Goal: Information Seeking & Learning: Check status

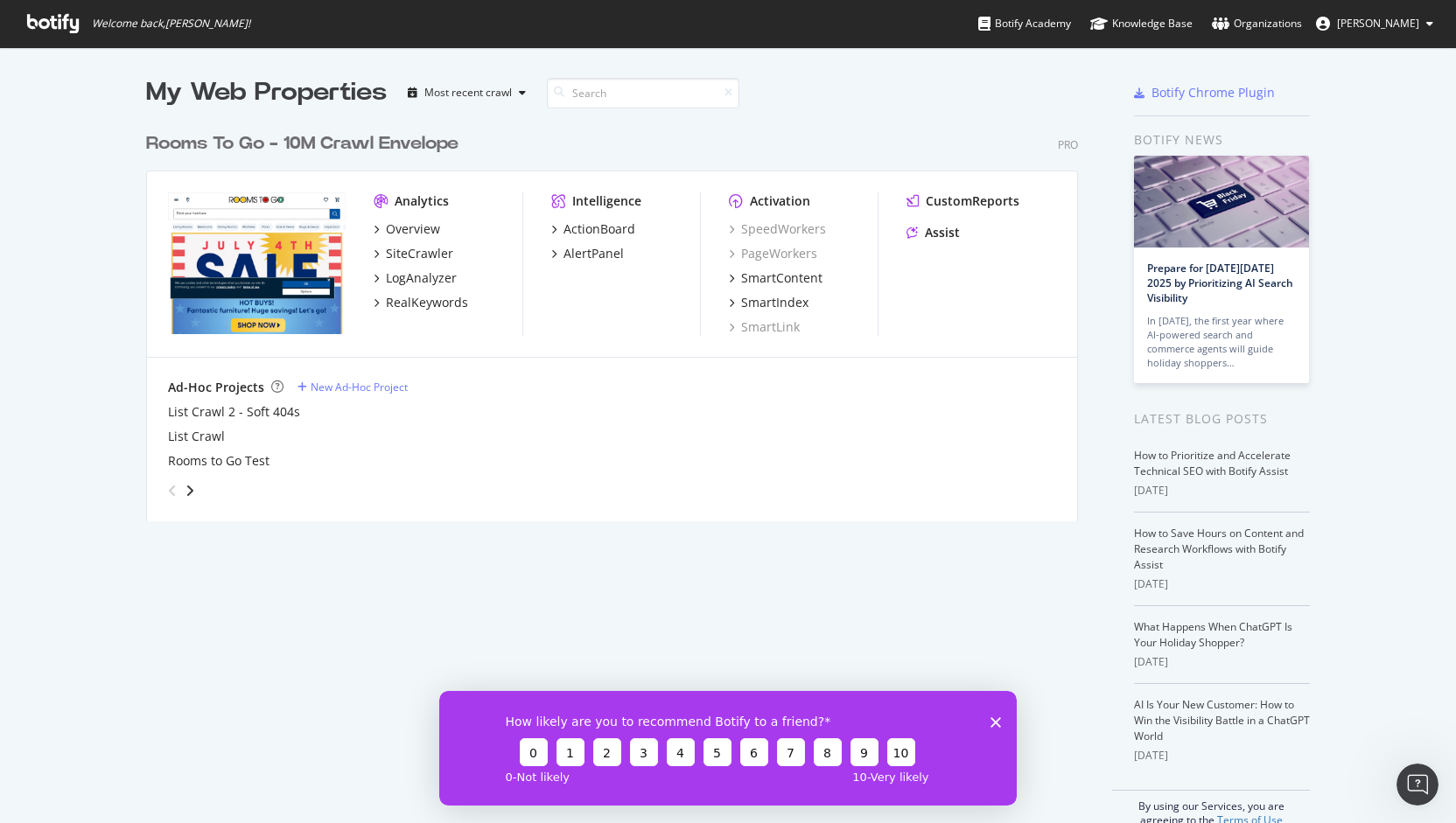
click at [950, 97] on div "My Web Properties Most recent crawl" at bounding box center [560, 93] width 828 height 35
click at [428, 224] on div "Overview" at bounding box center [413, 229] width 54 height 18
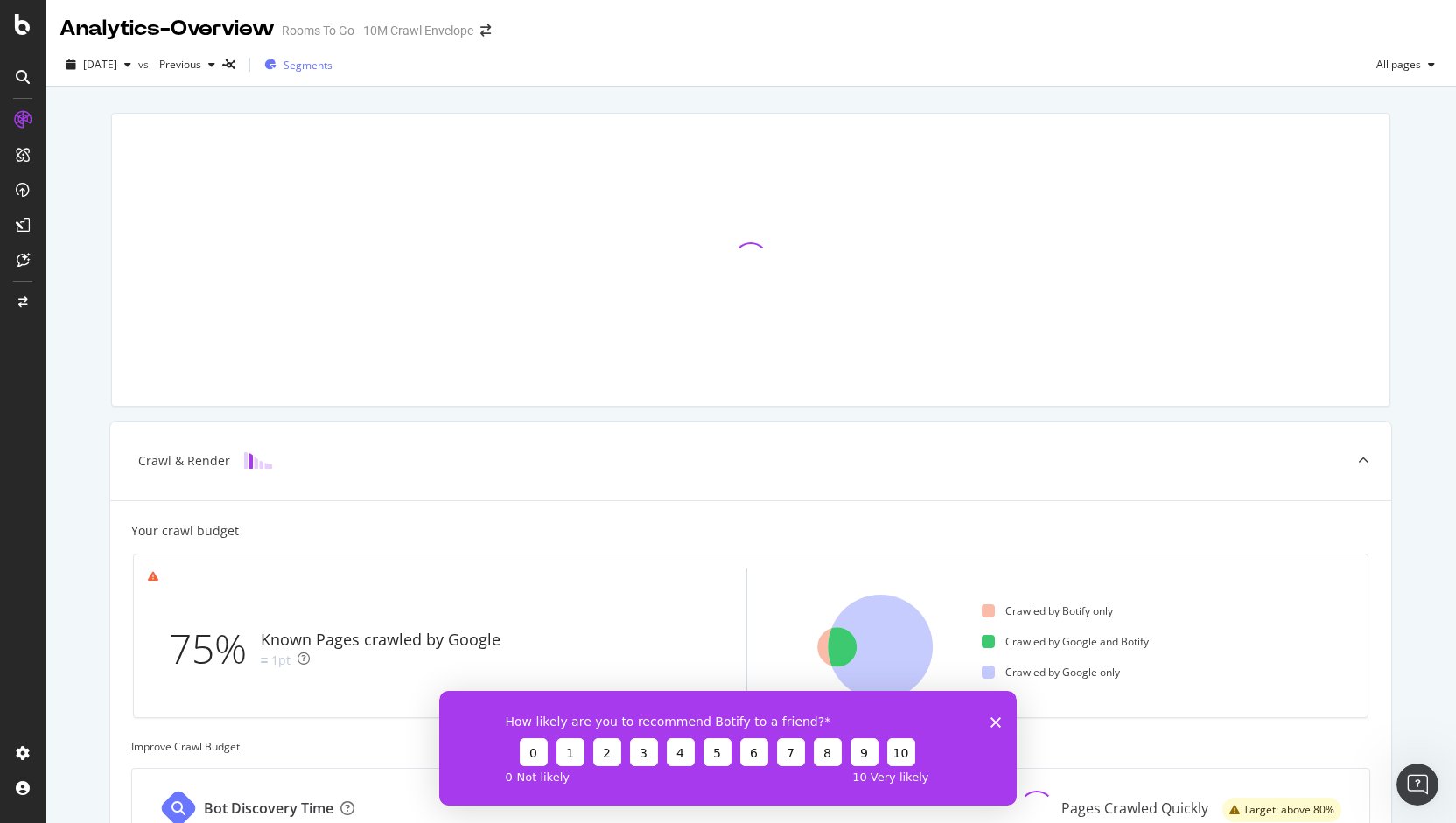
click at [333, 67] on span "Segments" at bounding box center [307, 65] width 49 height 15
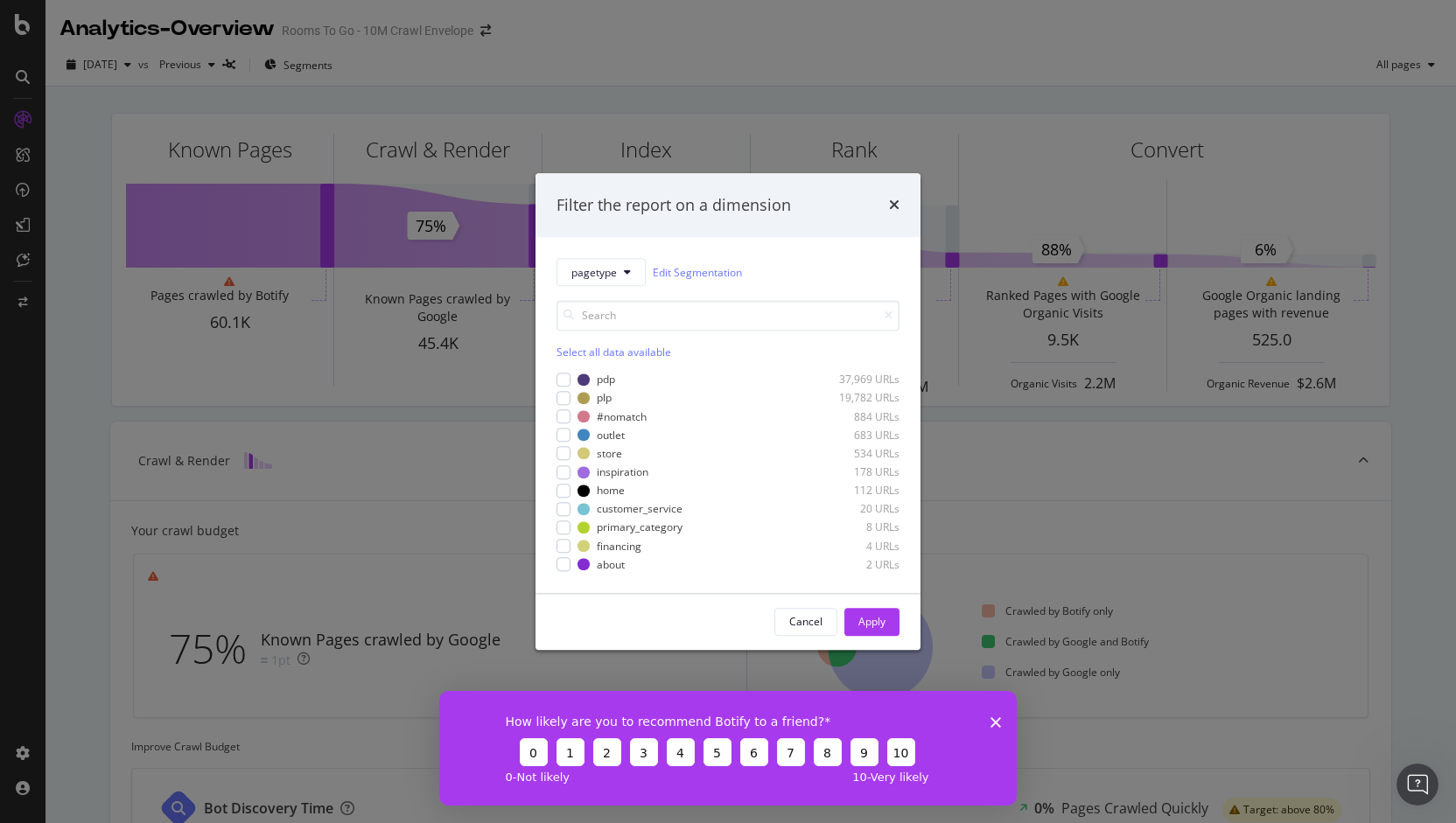
click at [784, 143] on div "Filter the report on a dimension pagetype Edit Segmentation Select all data ava…" at bounding box center [728, 412] width 1456 height 823
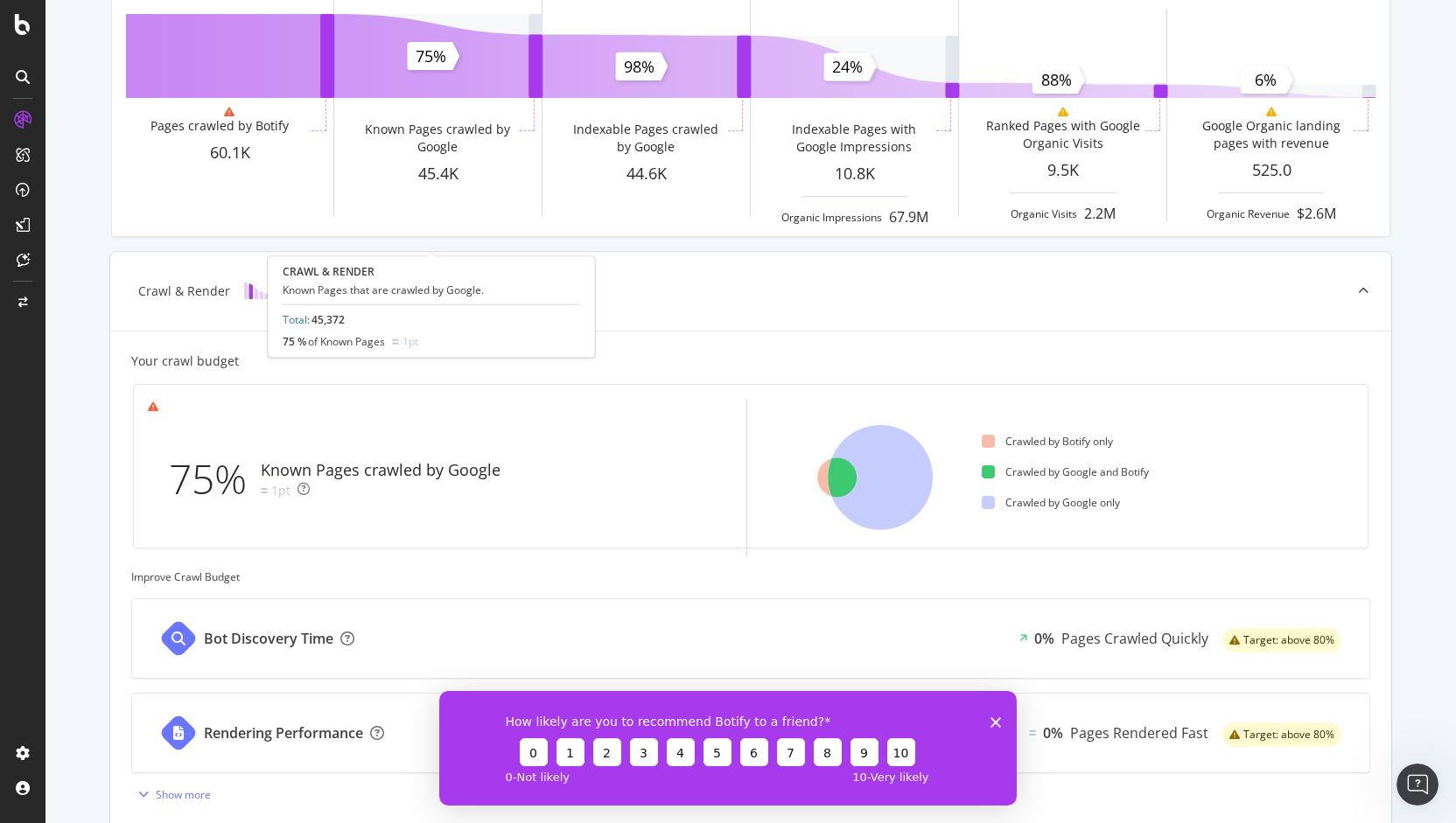
scroll to position [171, 0]
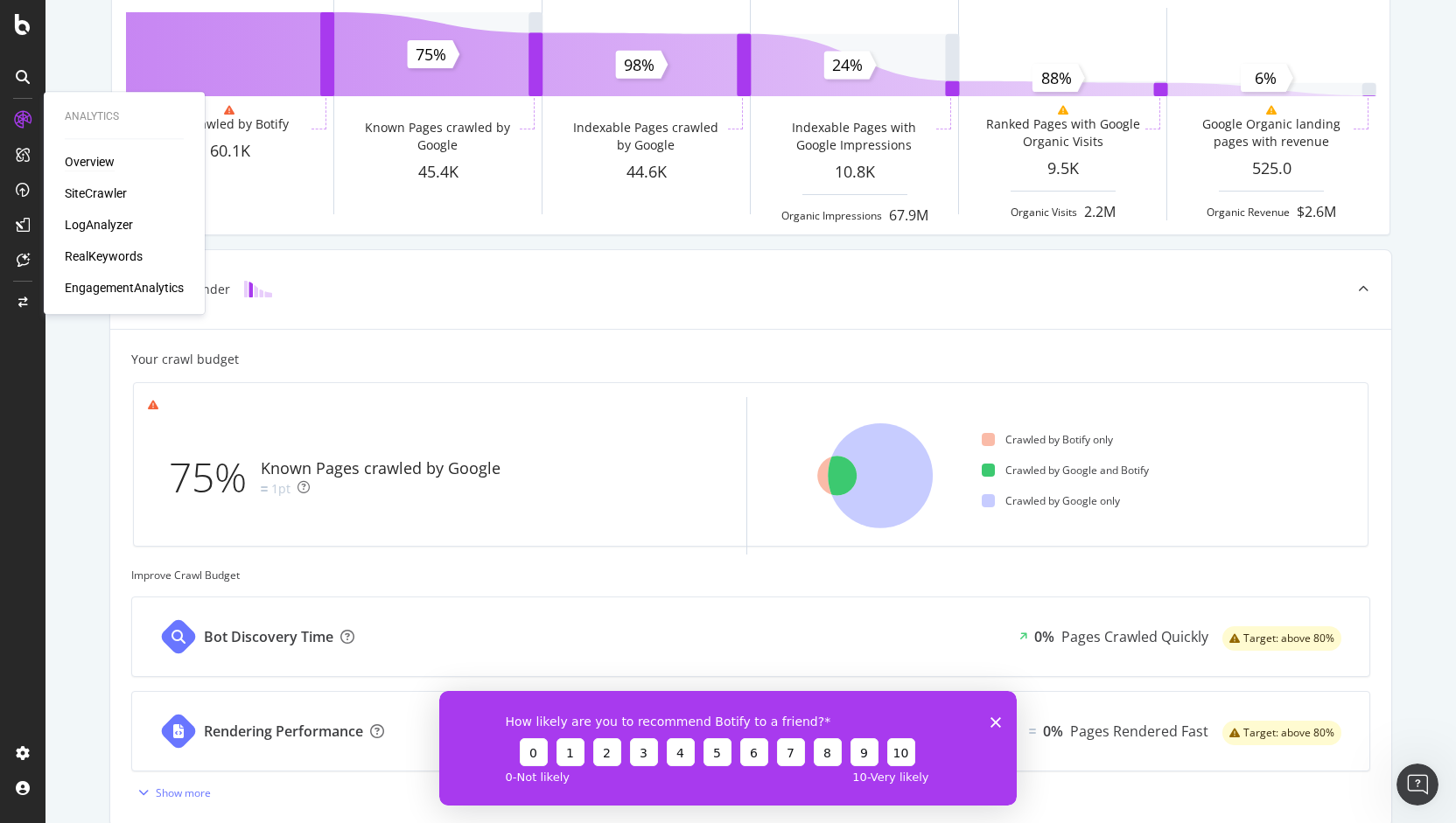
click at [93, 164] on div "Overview" at bounding box center [89, 161] width 50 height 18
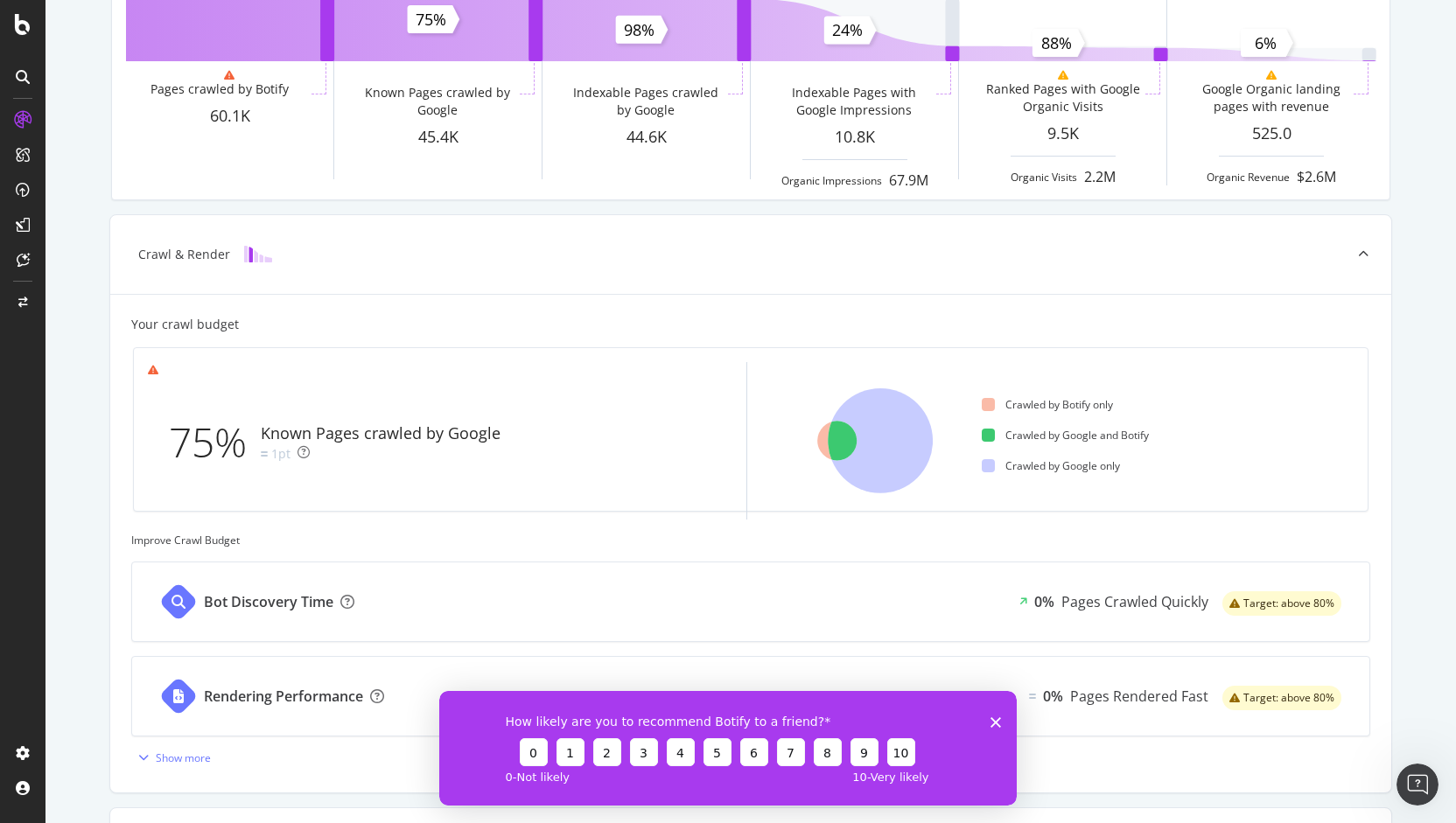
scroll to position [203, 0]
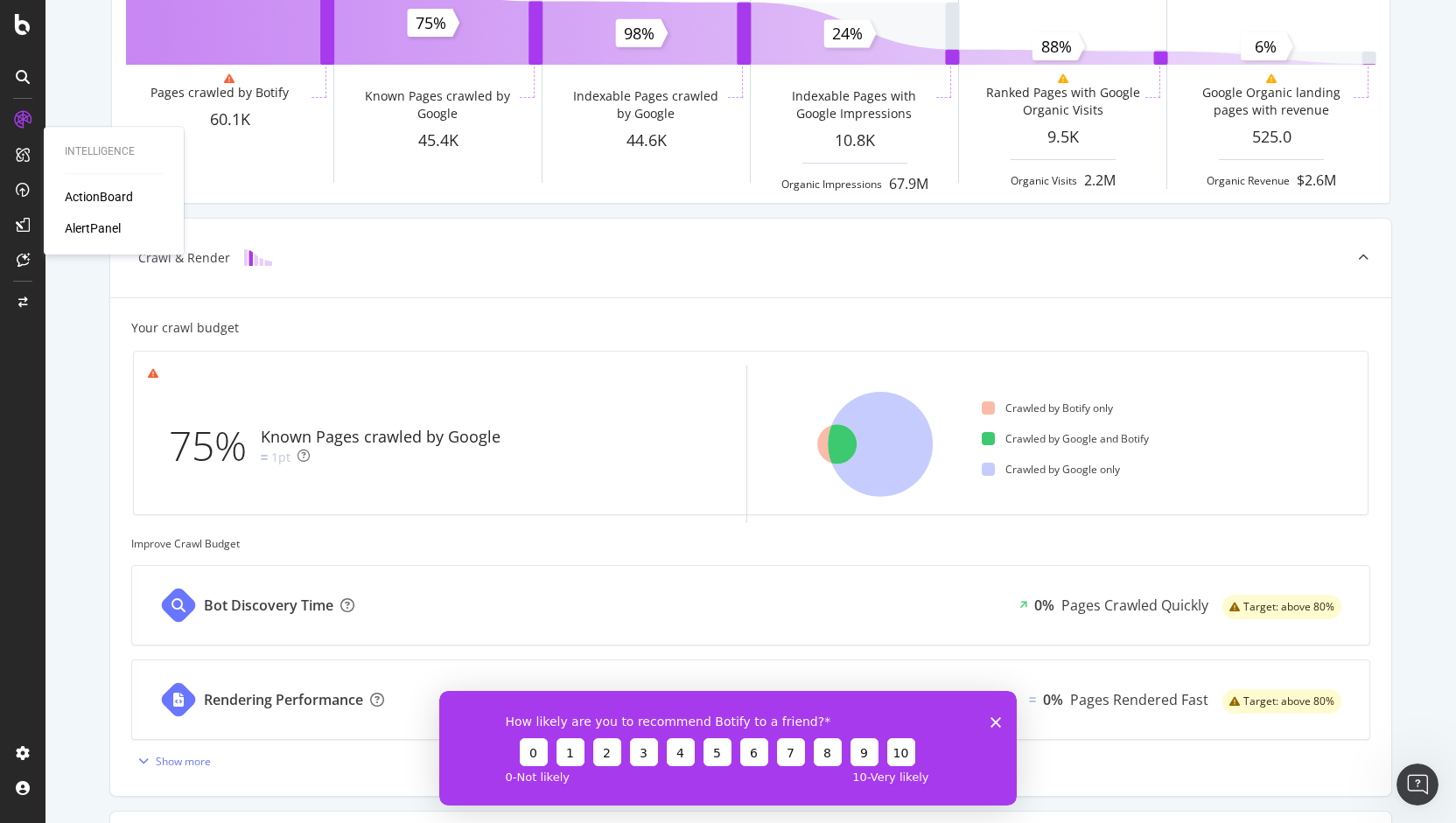
click at [75, 194] on div "ActionBoard" at bounding box center [98, 196] width 68 height 18
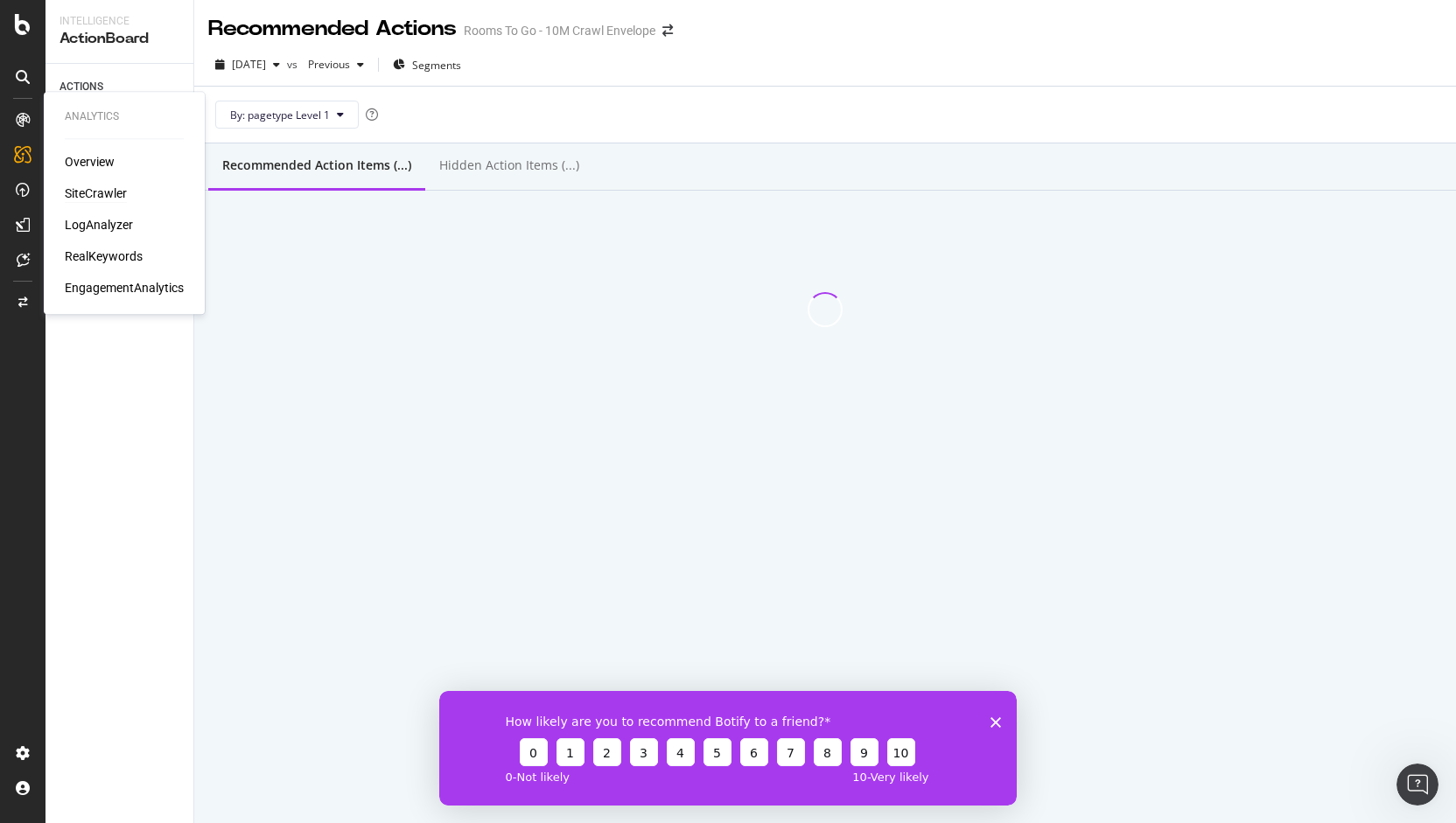
click at [102, 201] on div "SiteCrawler" at bounding box center [95, 193] width 62 height 18
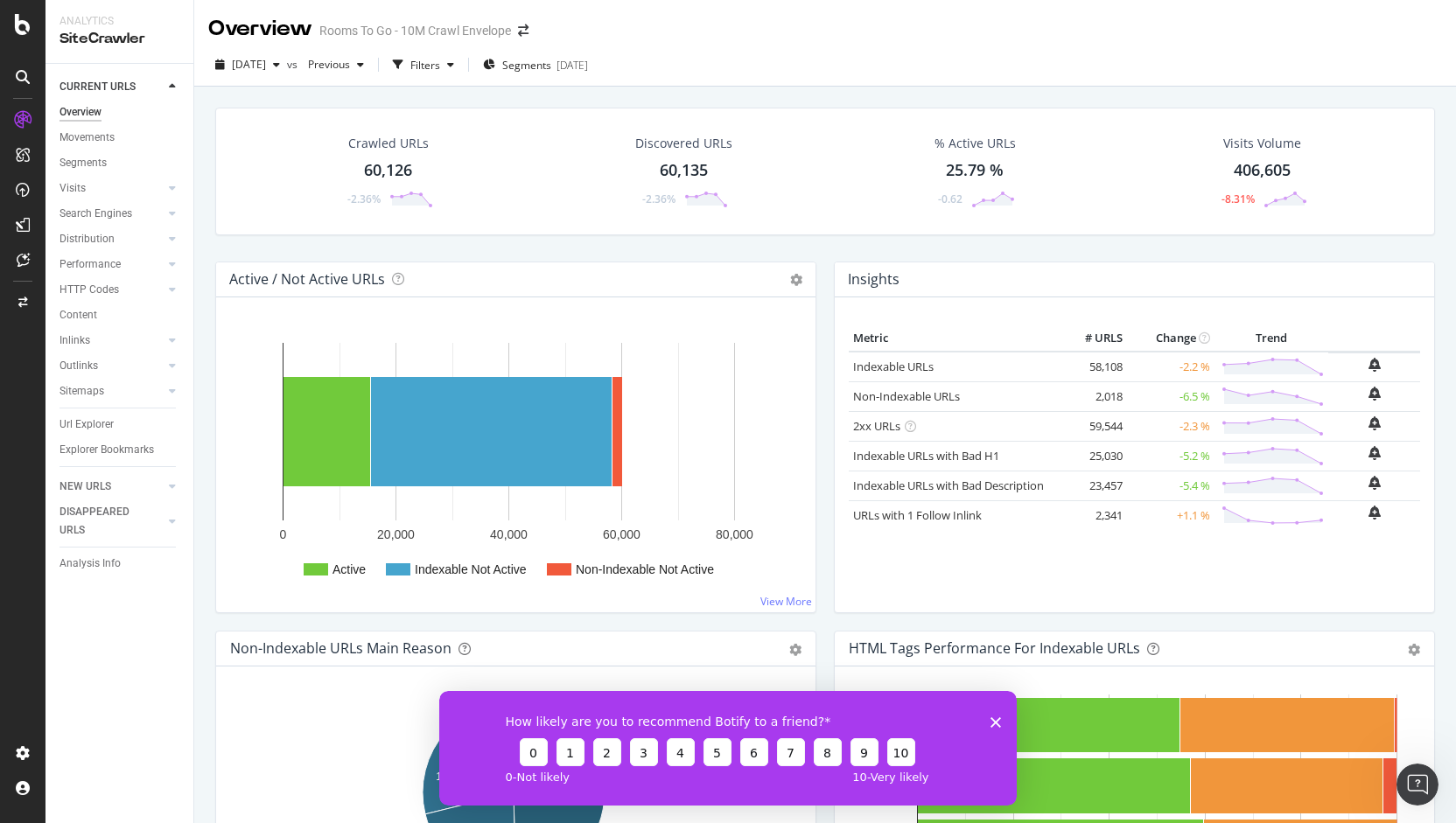
click at [996, 720] on polygon "Close survey" at bounding box center [995, 721] width 10 height 10
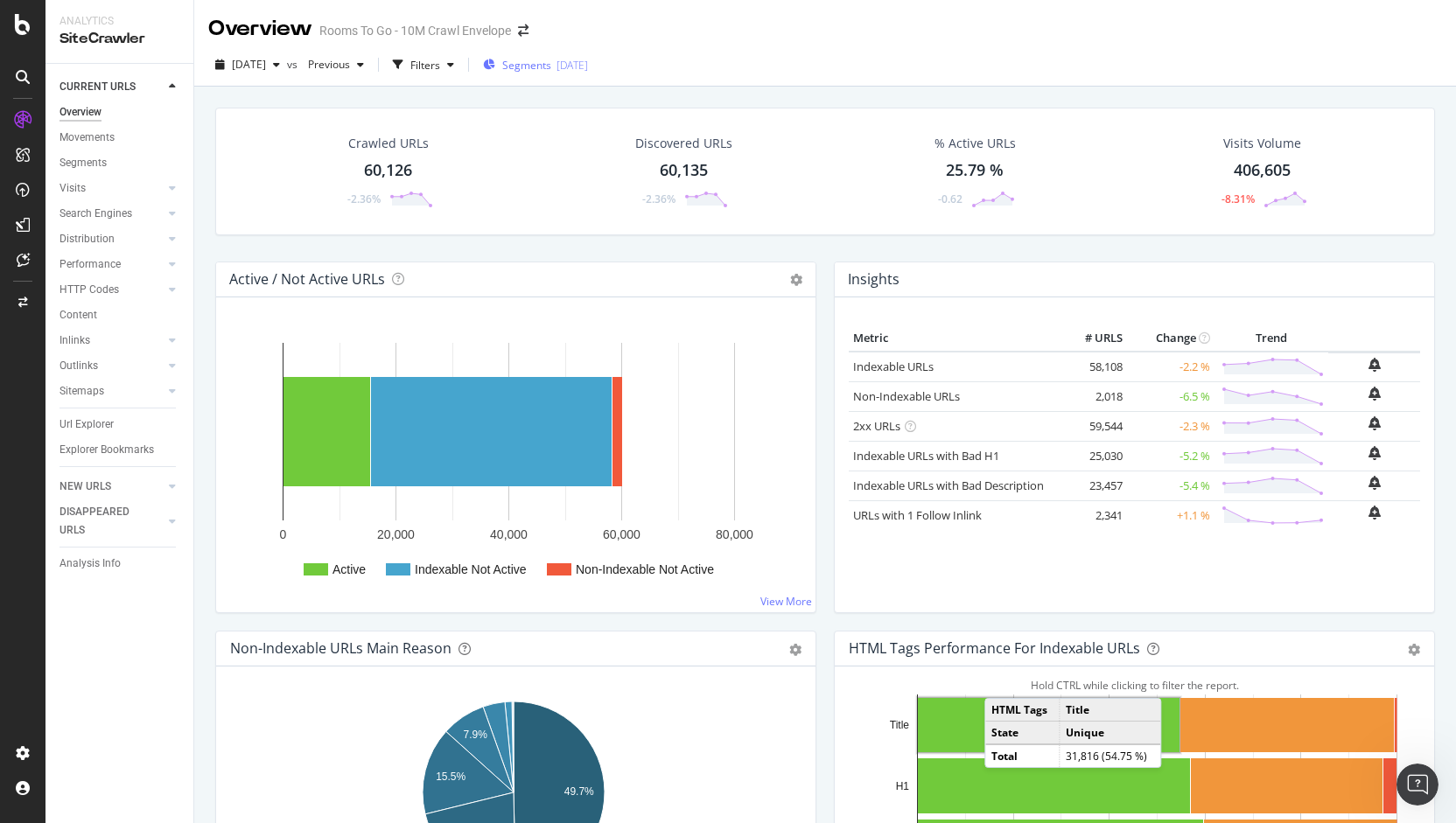
click at [543, 71] on span "Segments" at bounding box center [526, 65] width 49 height 15
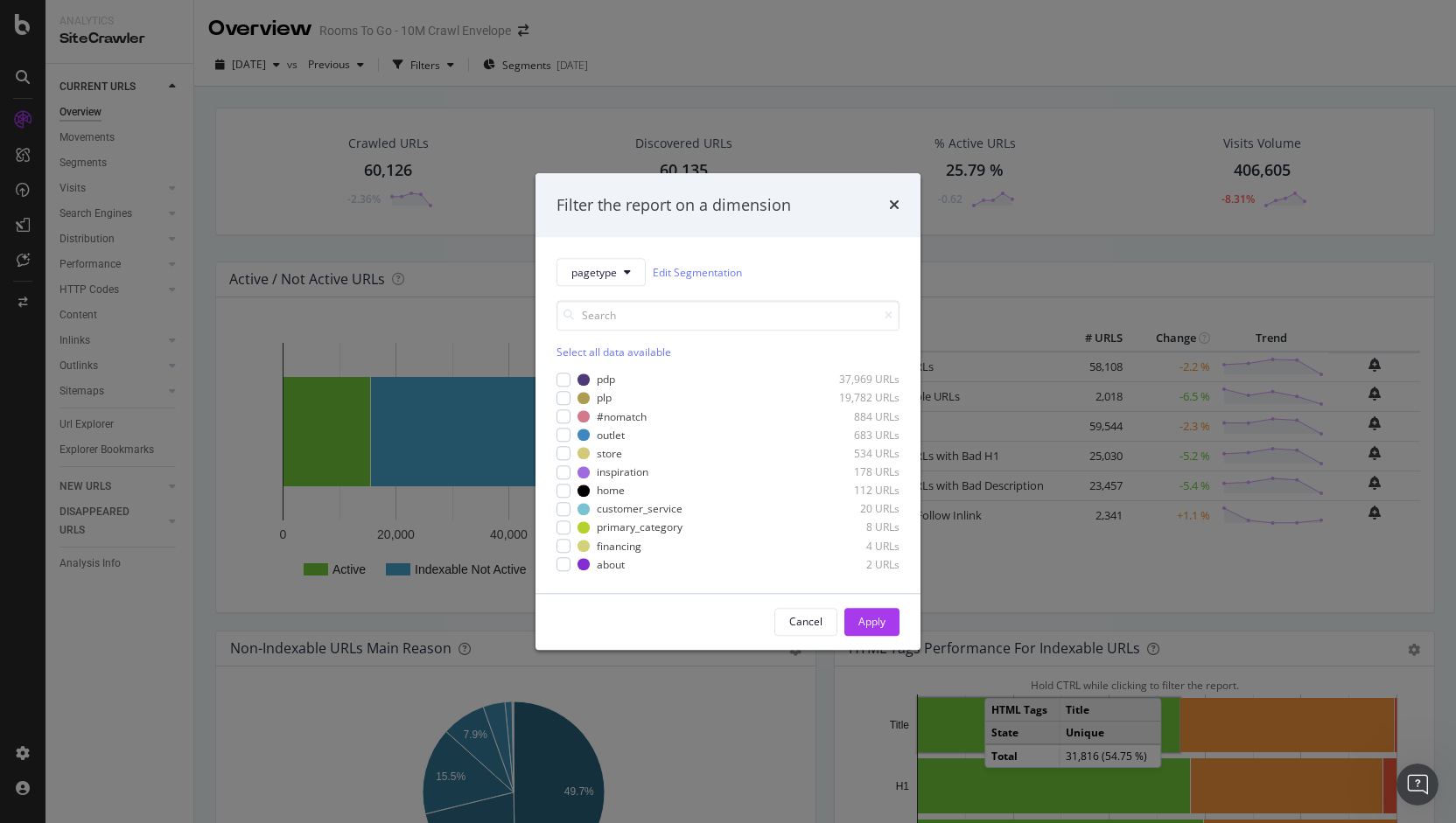
click at [467, 77] on div "Filter the report on a dimension pagetype Edit Segmentation Select all data ava…" at bounding box center [728, 412] width 1456 height 823
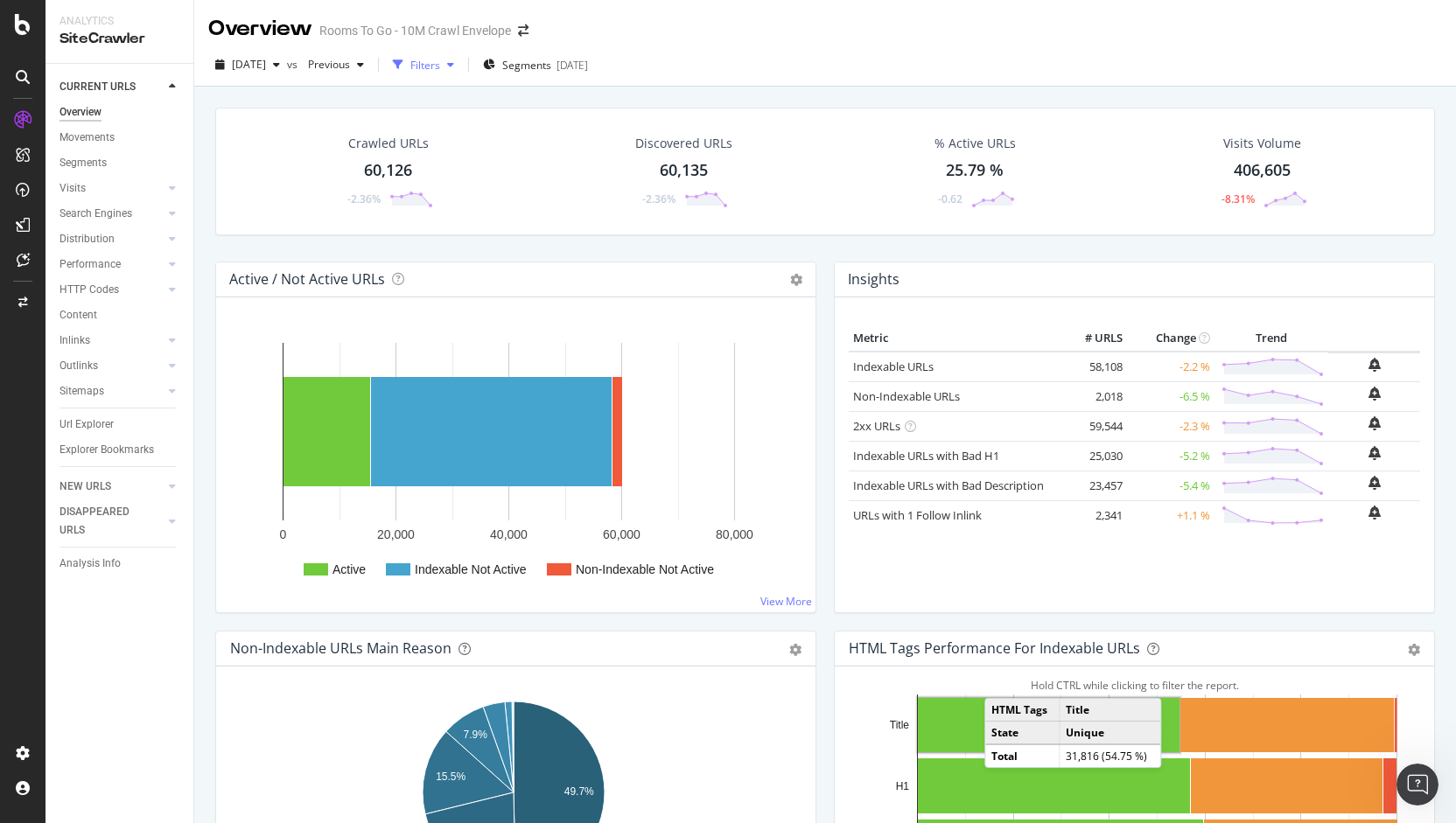
click at [440, 70] on div "Filters" at bounding box center [425, 65] width 30 height 15
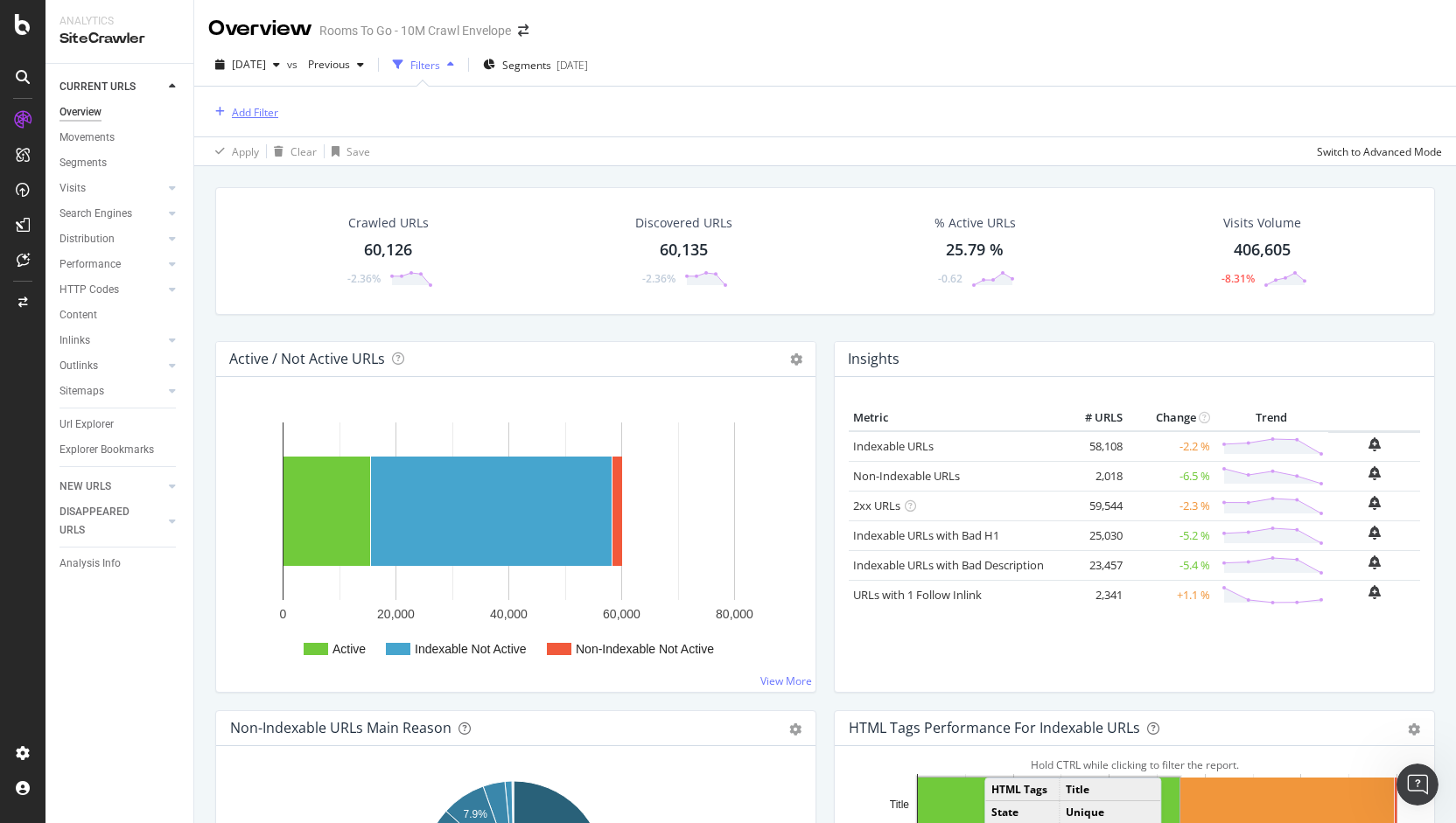
click at [266, 103] on div "Add Filter" at bounding box center [243, 112] width 70 height 20
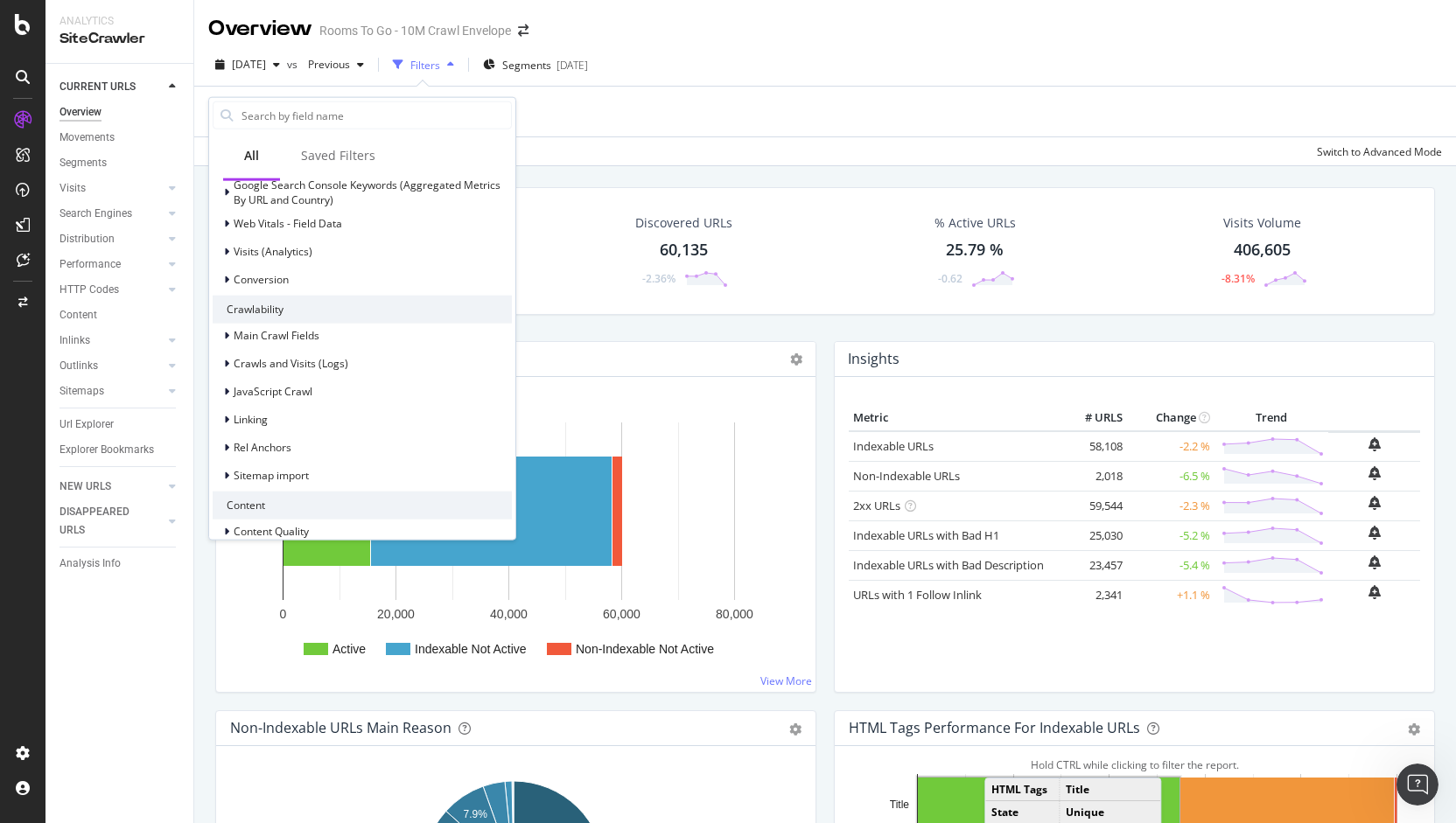
scroll to position [289, 0]
click at [648, 144] on div "Apply Clear Save Switch to Advanced Mode" at bounding box center [824, 151] width 1261 height 29
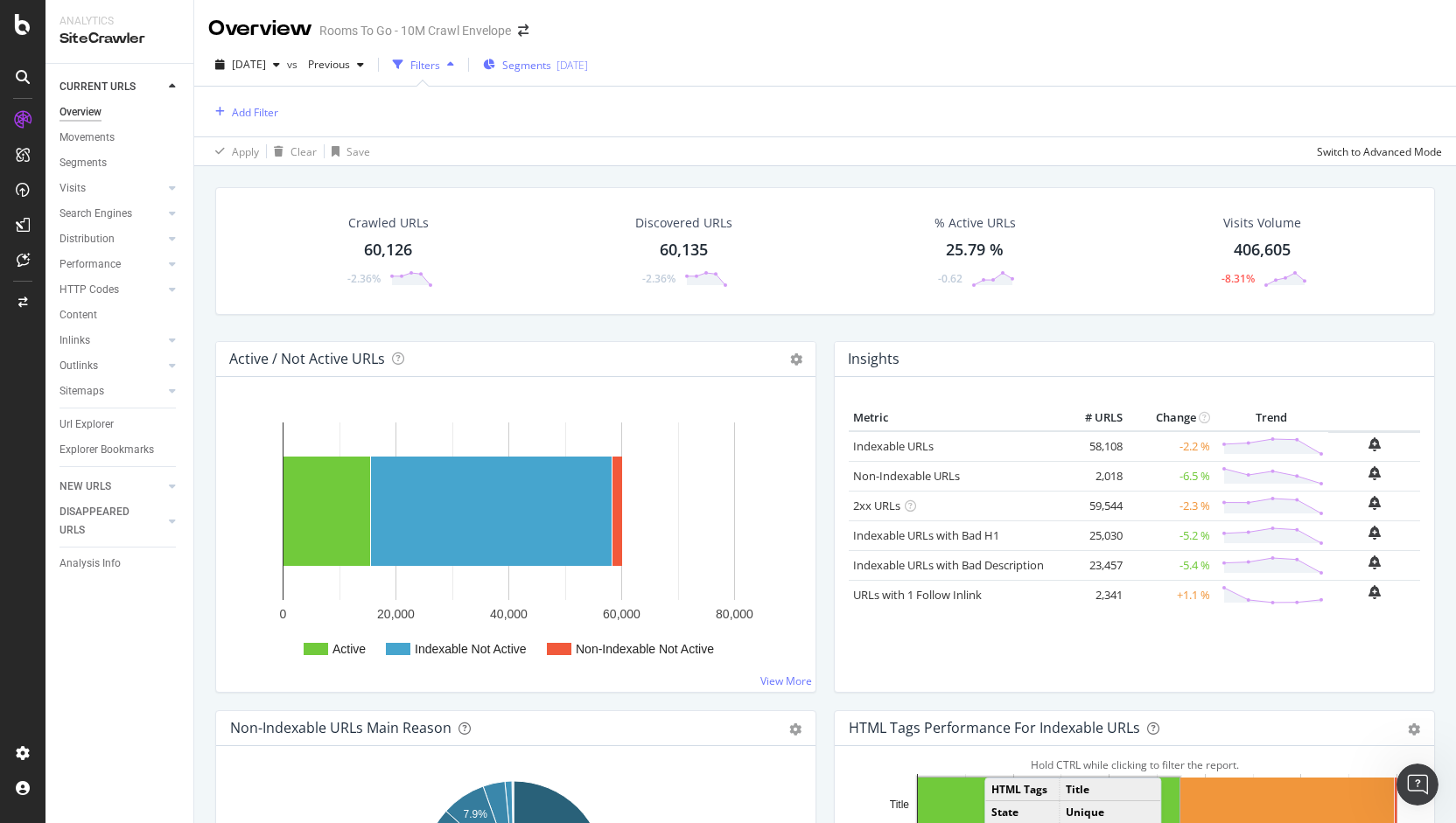
click at [552, 55] on div "Segments 2025-08-19" at bounding box center [535, 64] width 105 height 26
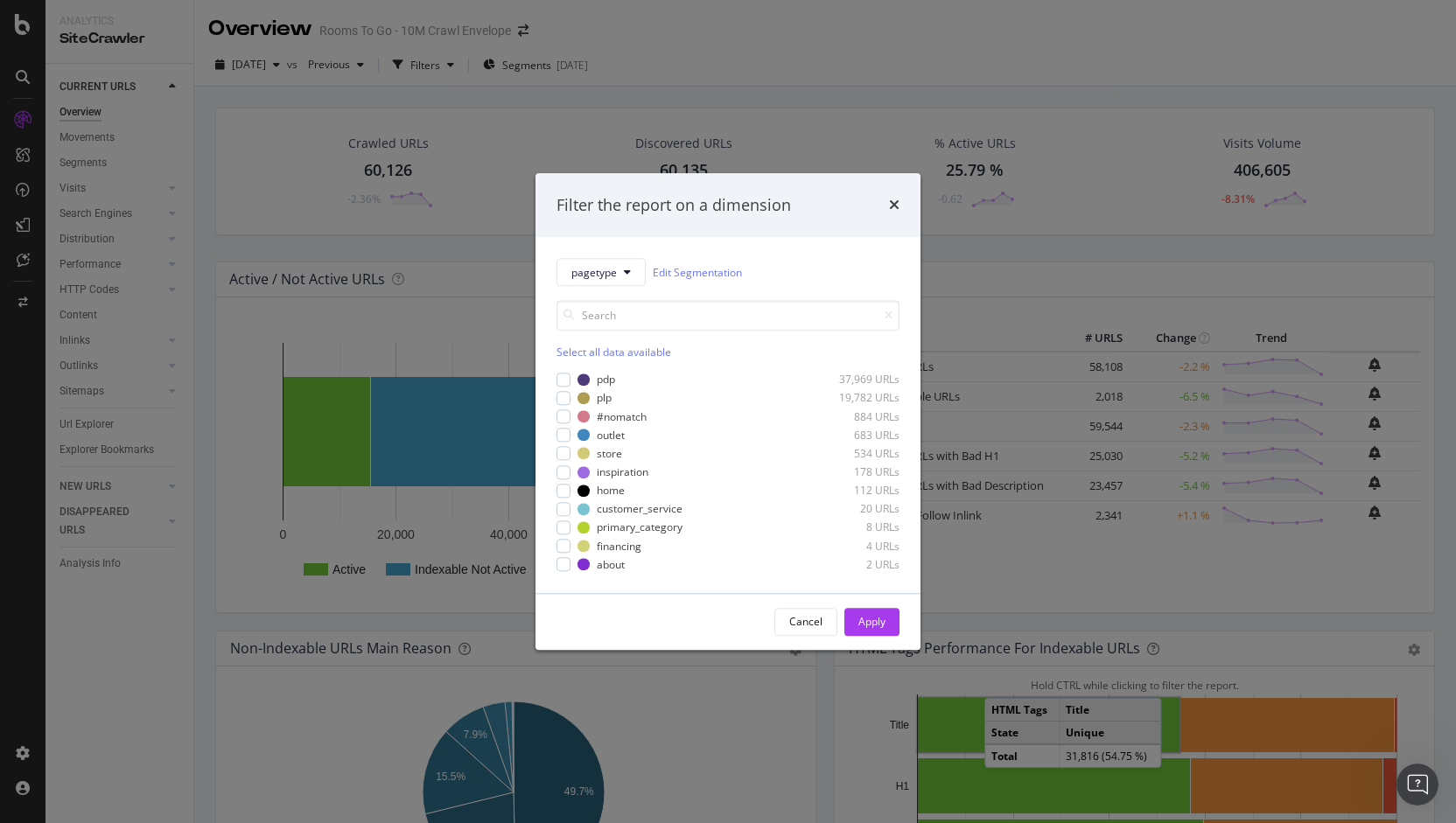
click at [637, 349] on div "Select all data available" at bounding box center [728, 353] width 343 height 15
click at [637, 349] on div "Unselect all data available" at bounding box center [728, 353] width 343 height 15
click at [582, 263] on button "pagetype" at bounding box center [601, 273] width 89 height 28
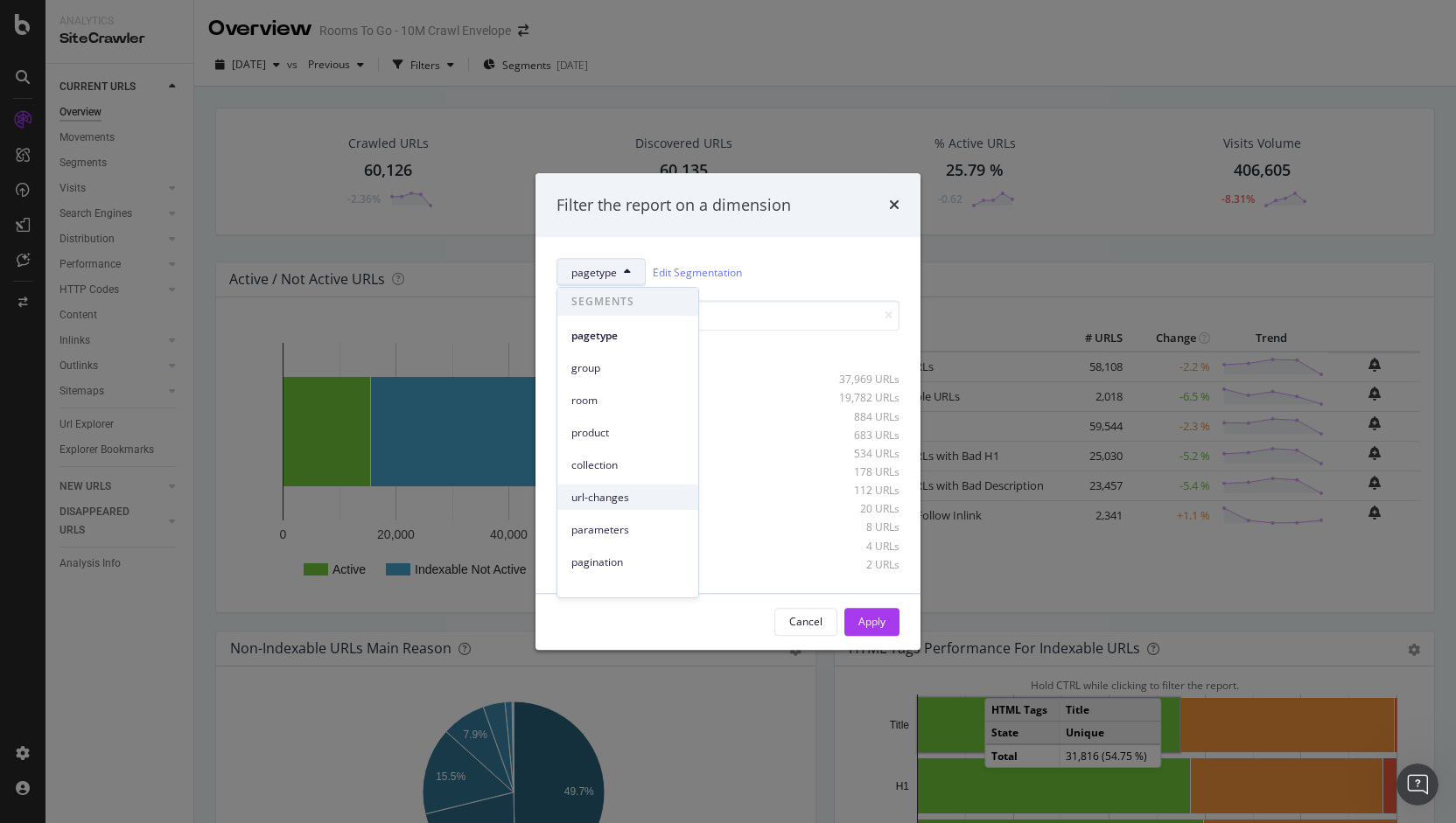
scroll to position [76, 0]
click at [826, 219] on div "Filter the report on a dimension" at bounding box center [728, 205] width 385 height 64
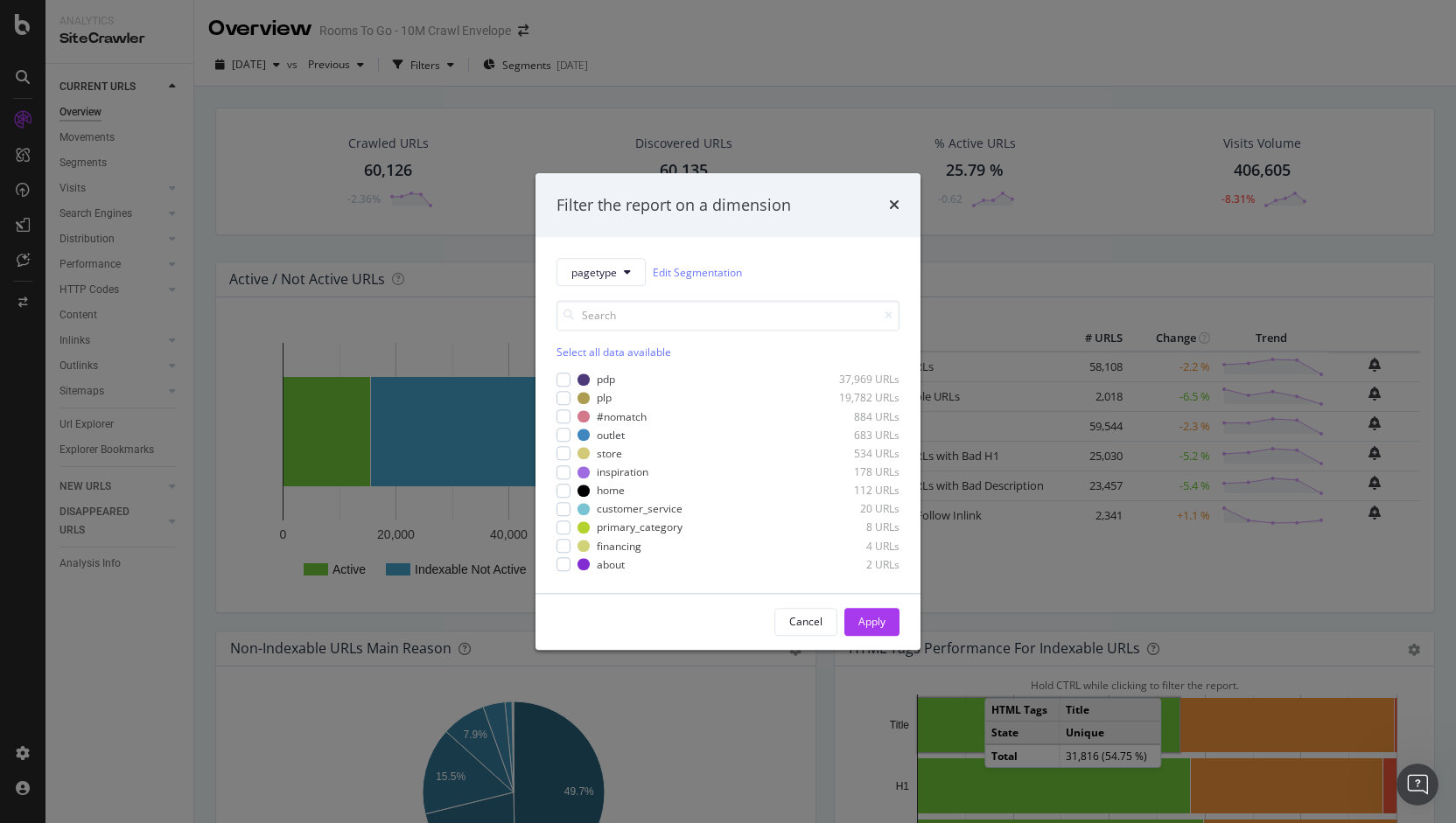
click at [894, 213] on div "times" at bounding box center [893, 205] width 10 height 22
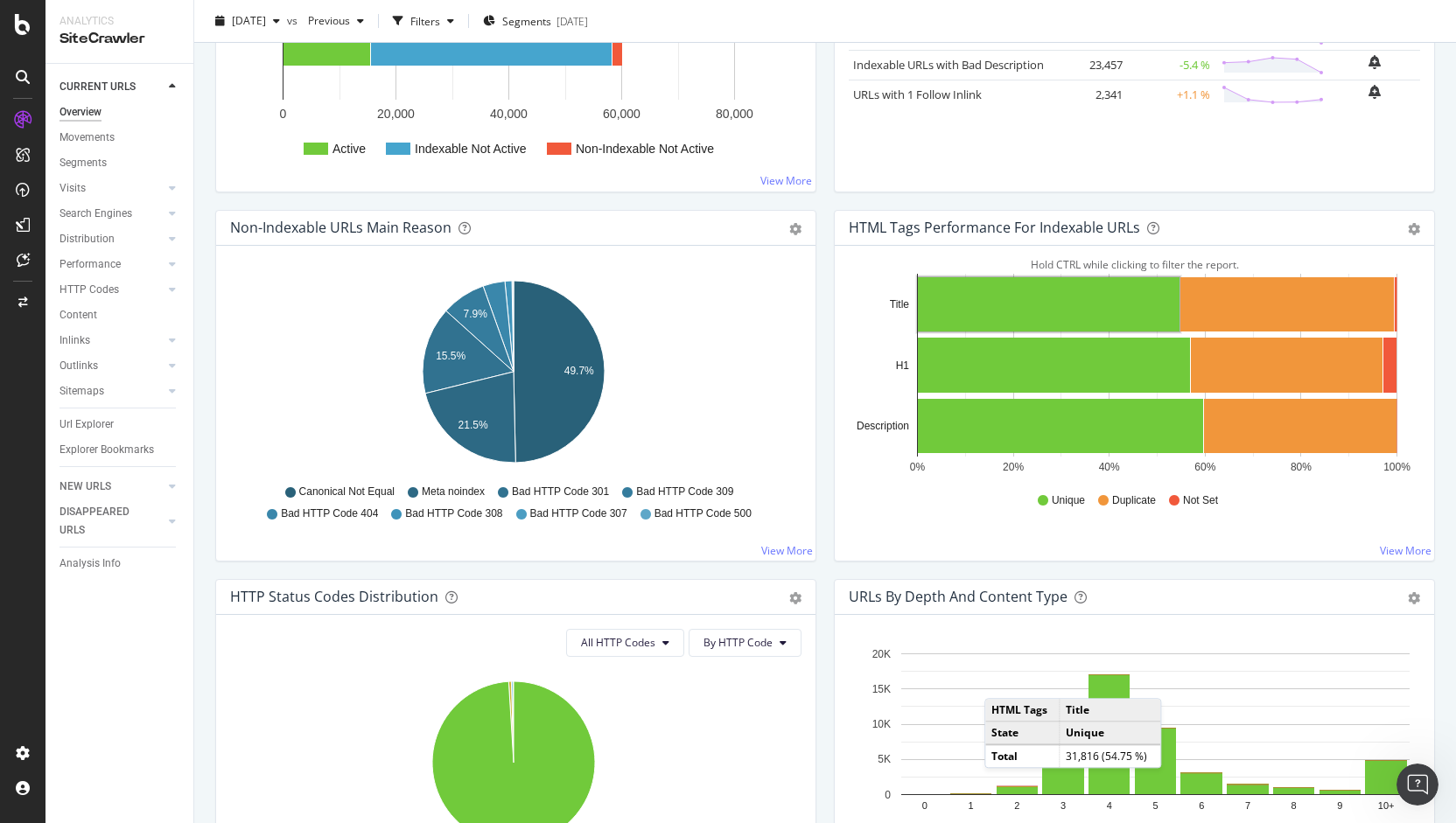
scroll to position [419, 0]
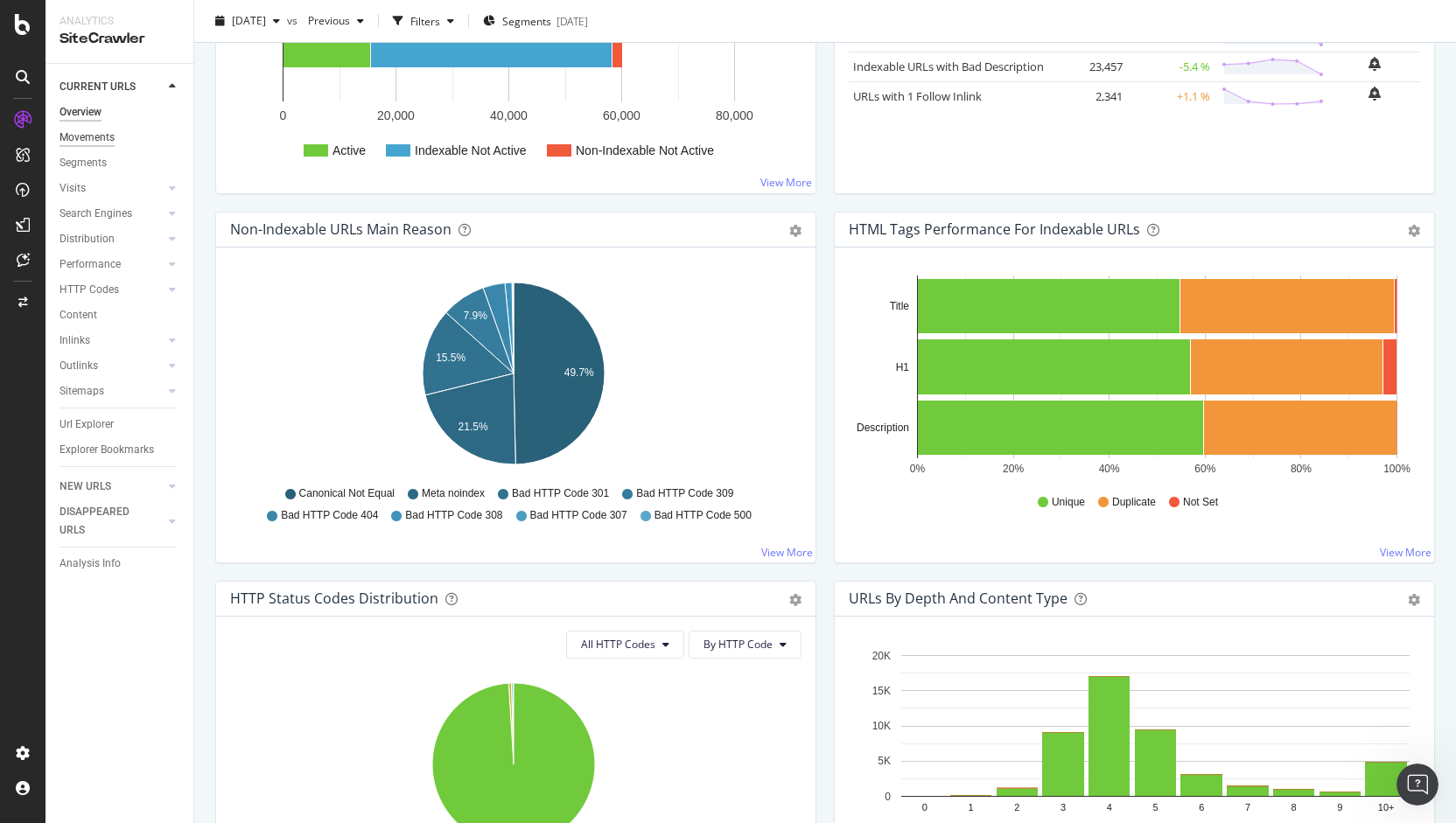
click at [93, 141] on div "Movements" at bounding box center [87, 138] width 55 height 19
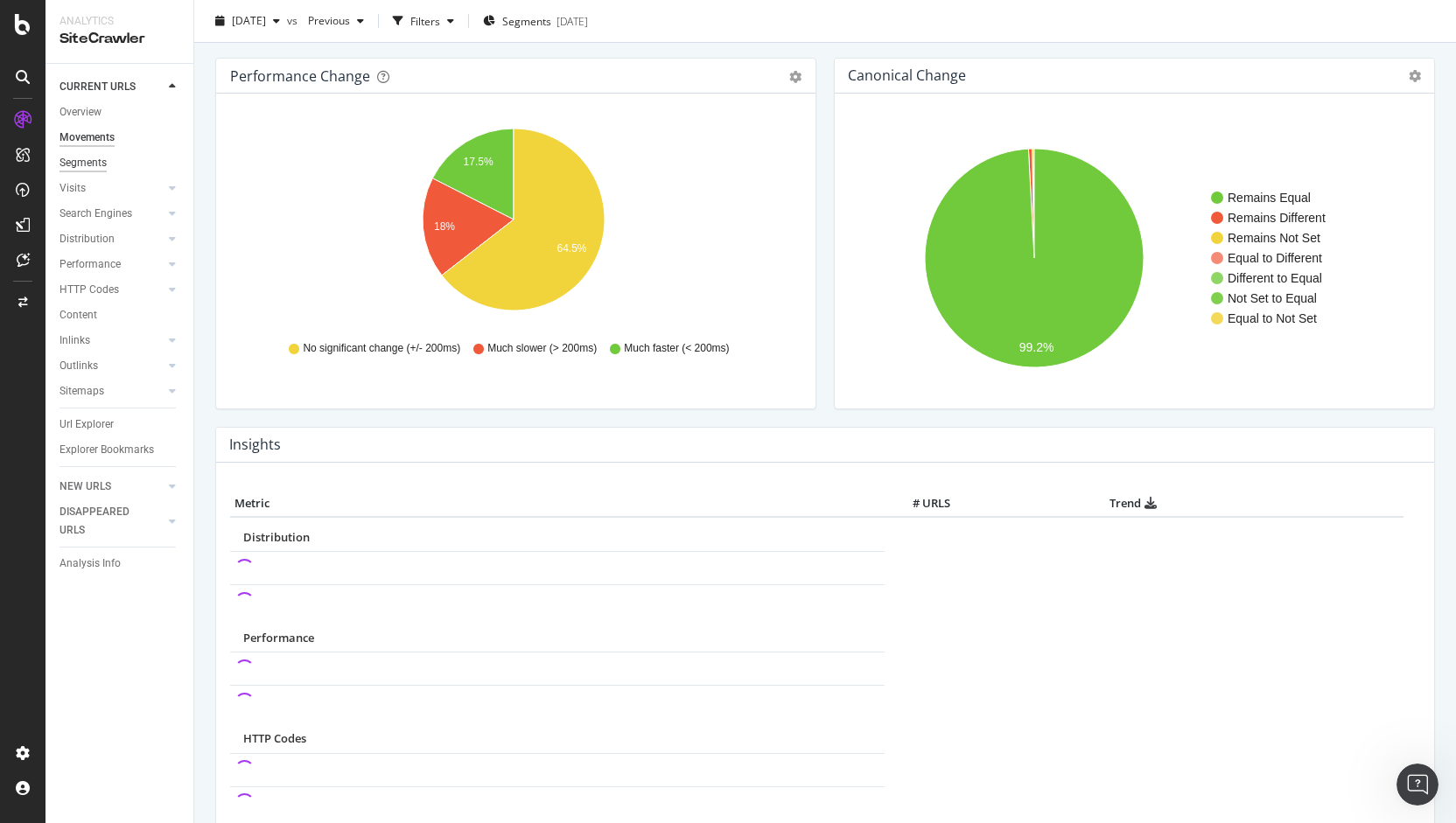
click at [90, 166] on div "Segments" at bounding box center [83, 163] width 48 height 19
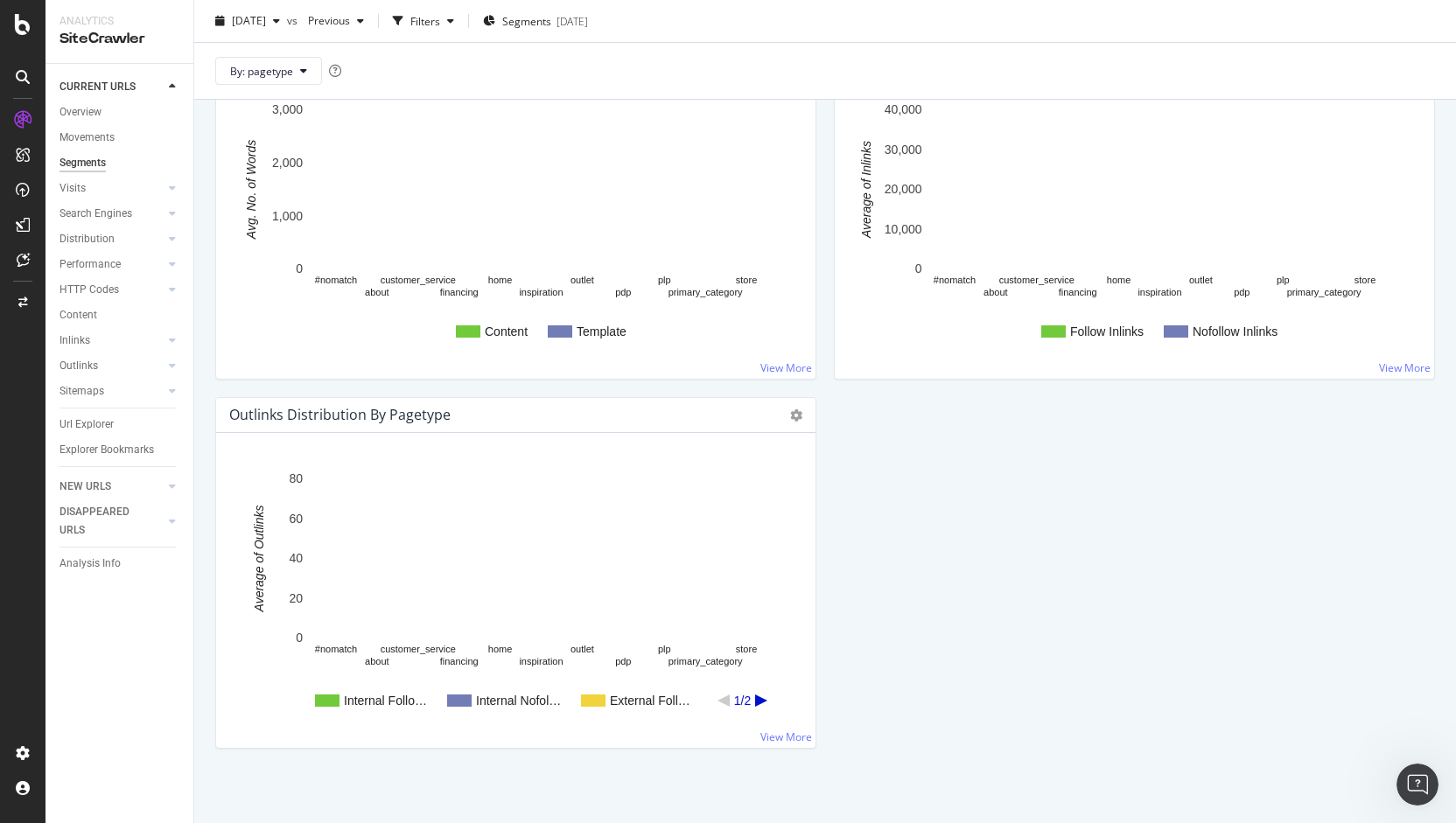
scroll to position [1900, 0]
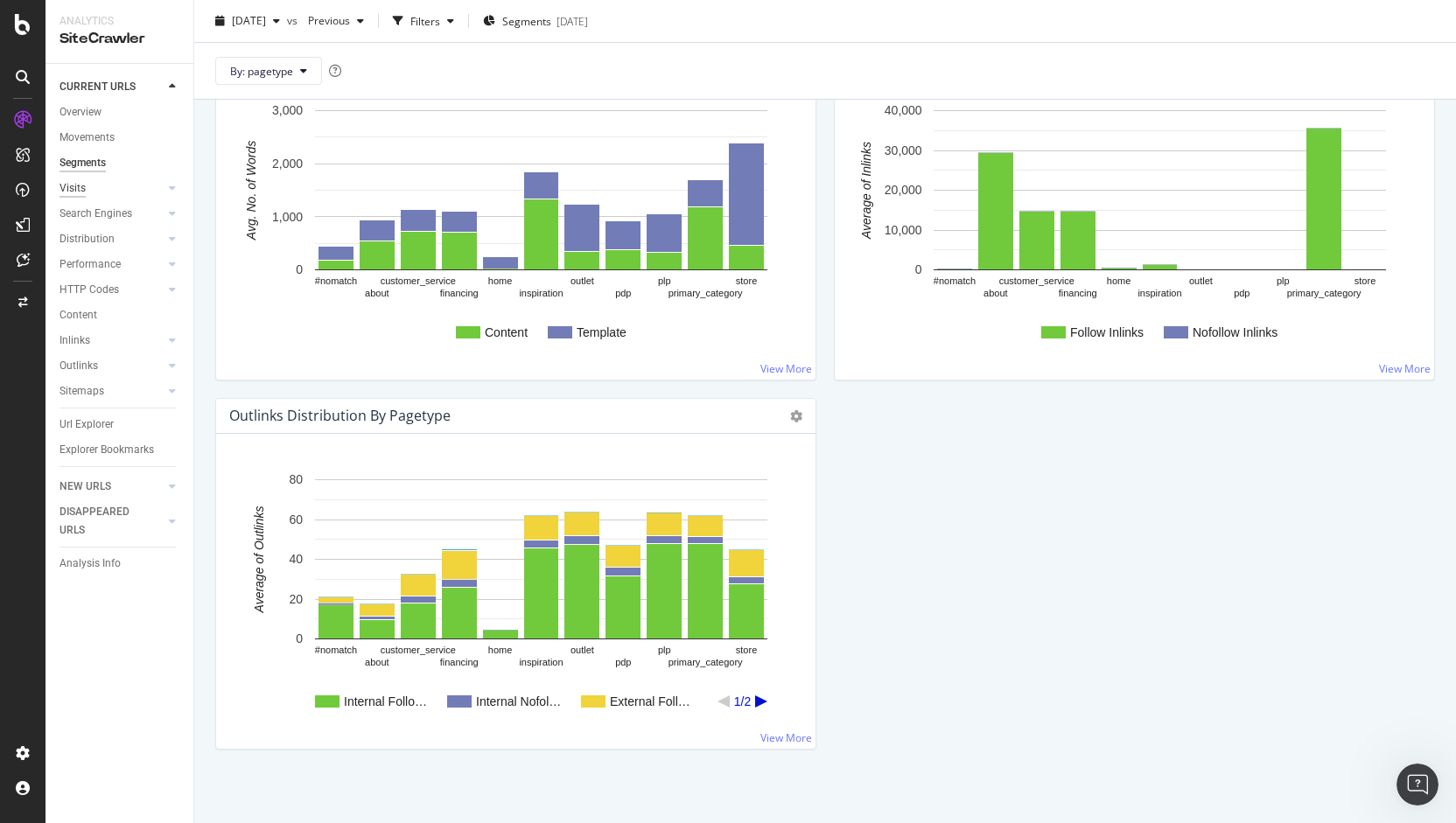
click at [78, 190] on div "Visits" at bounding box center [73, 189] width 26 height 19
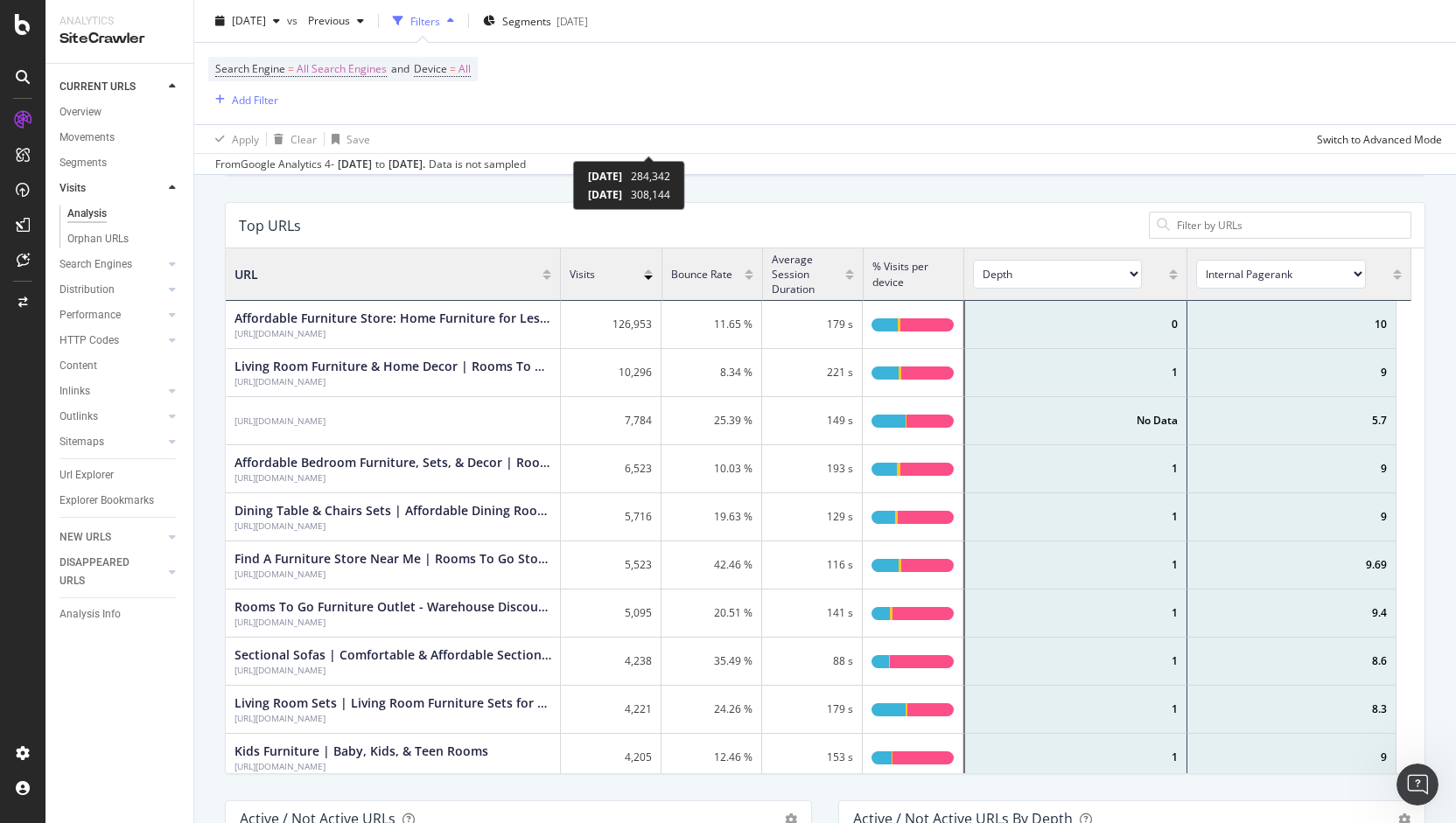
scroll to position [299, 0]
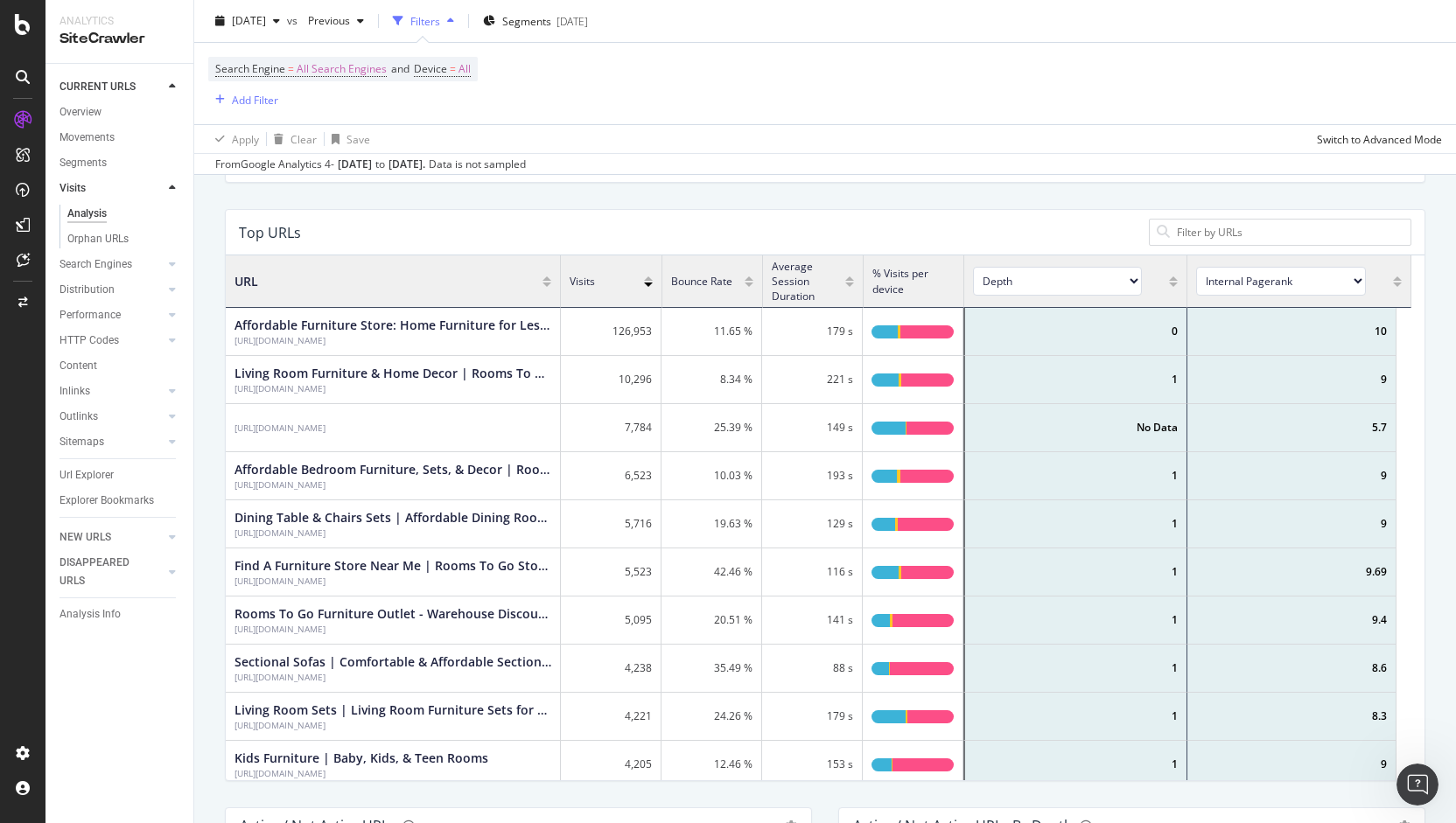
click at [1179, 239] on div at bounding box center [1280, 232] width 263 height 27
click at [1191, 232] on input at bounding box center [1288, 232] width 228 height 17
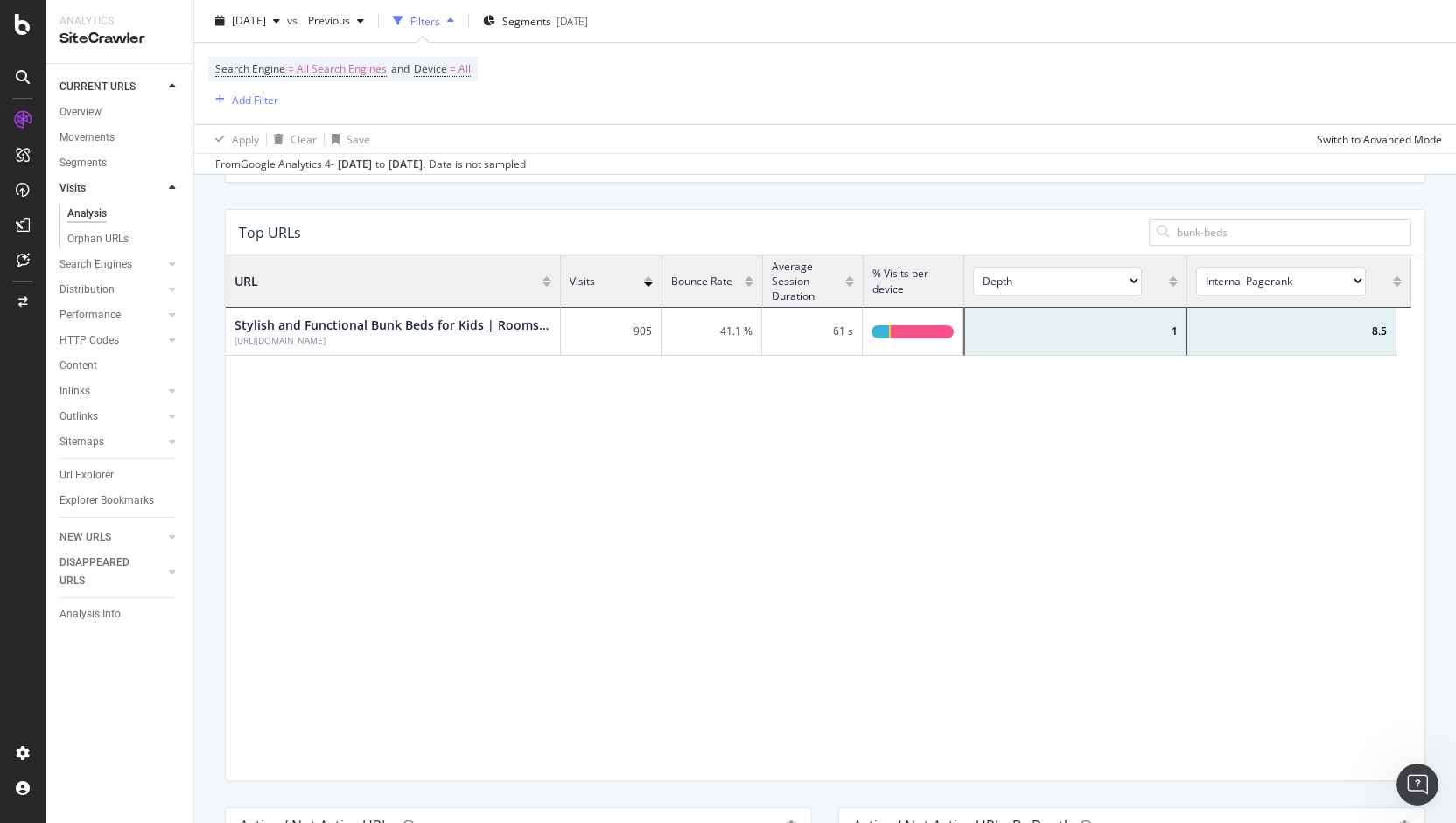
type input "bunk-beds"
click at [493, 326] on div "Stylish and Functional Bunk Beds for Kids | Rooms To Go" at bounding box center [393, 325] width 317 height 18
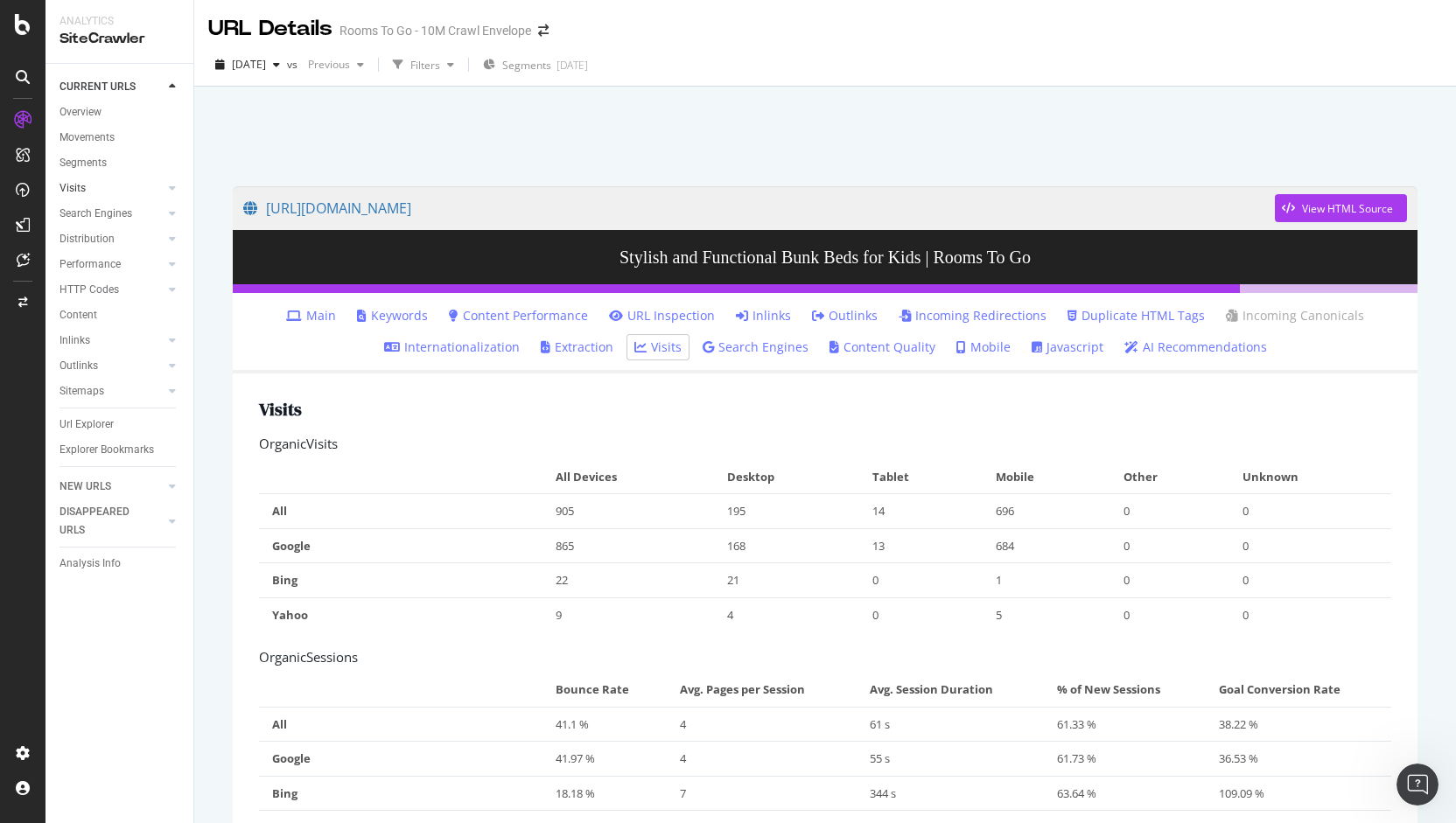
click at [86, 183] on link "Visits" at bounding box center [112, 189] width 104 height 19
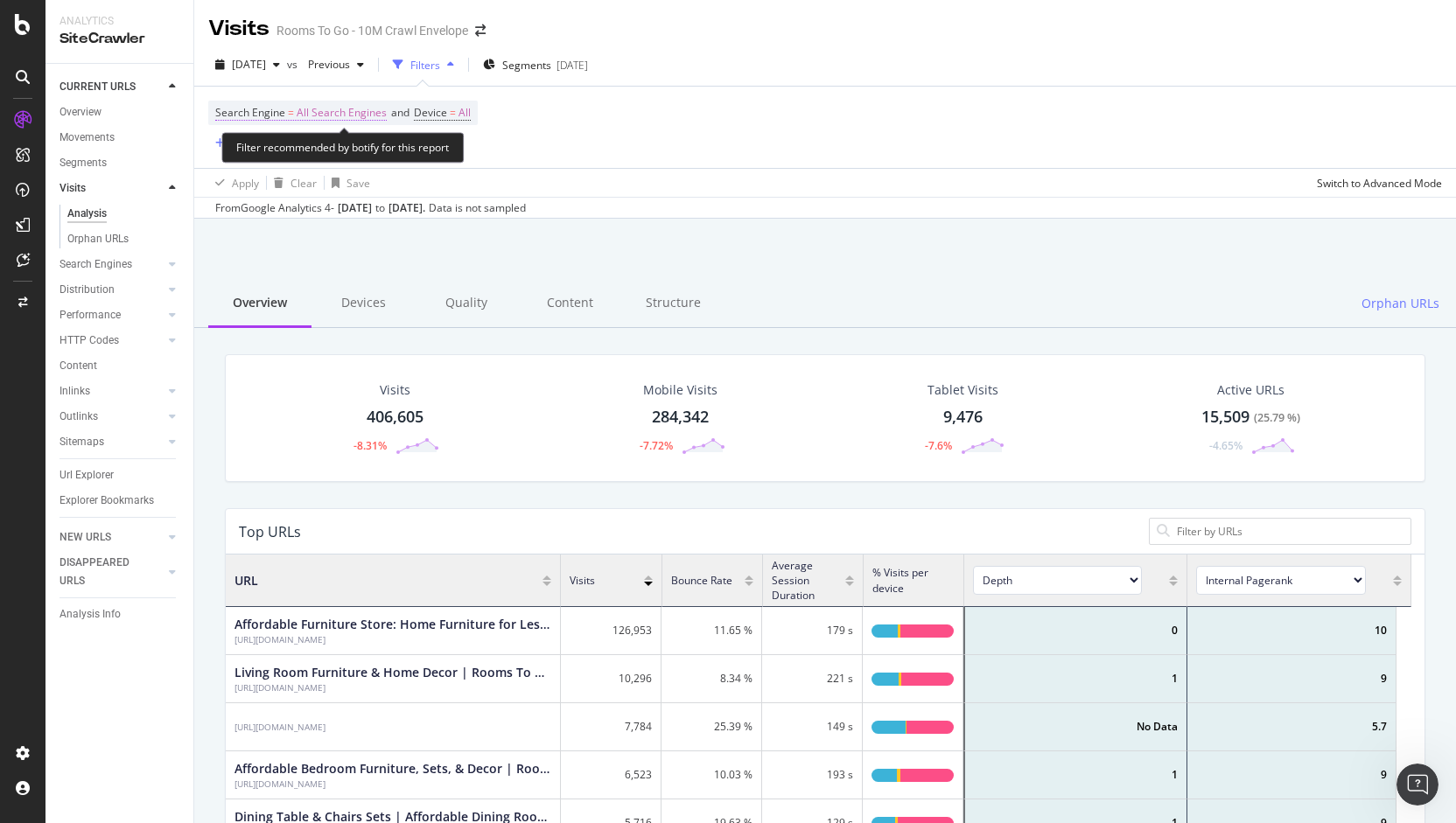
scroll to position [510, 1173]
drag, startPoint x: 77, startPoint y: 109, endPoint x: 108, endPoint y: 304, distance: 197.4
click at [77, 109] on div "Overview" at bounding box center [80, 113] width 42 height 19
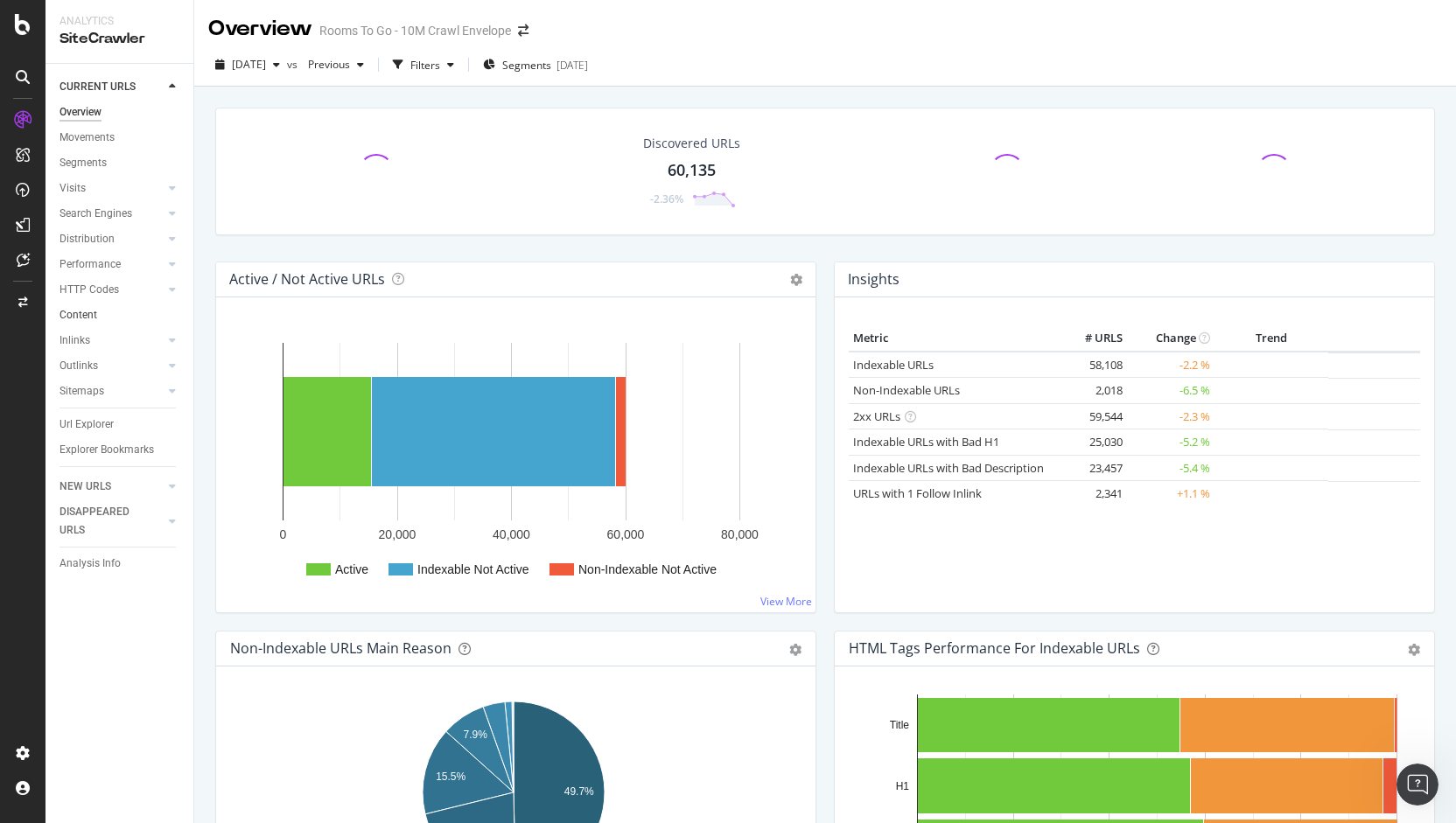
click at [103, 311] on link "Content" at bounding box center [120, 316] width 122 height 19
click at [167, 265] on div at bounding box center [172, 263] width 18 height 18
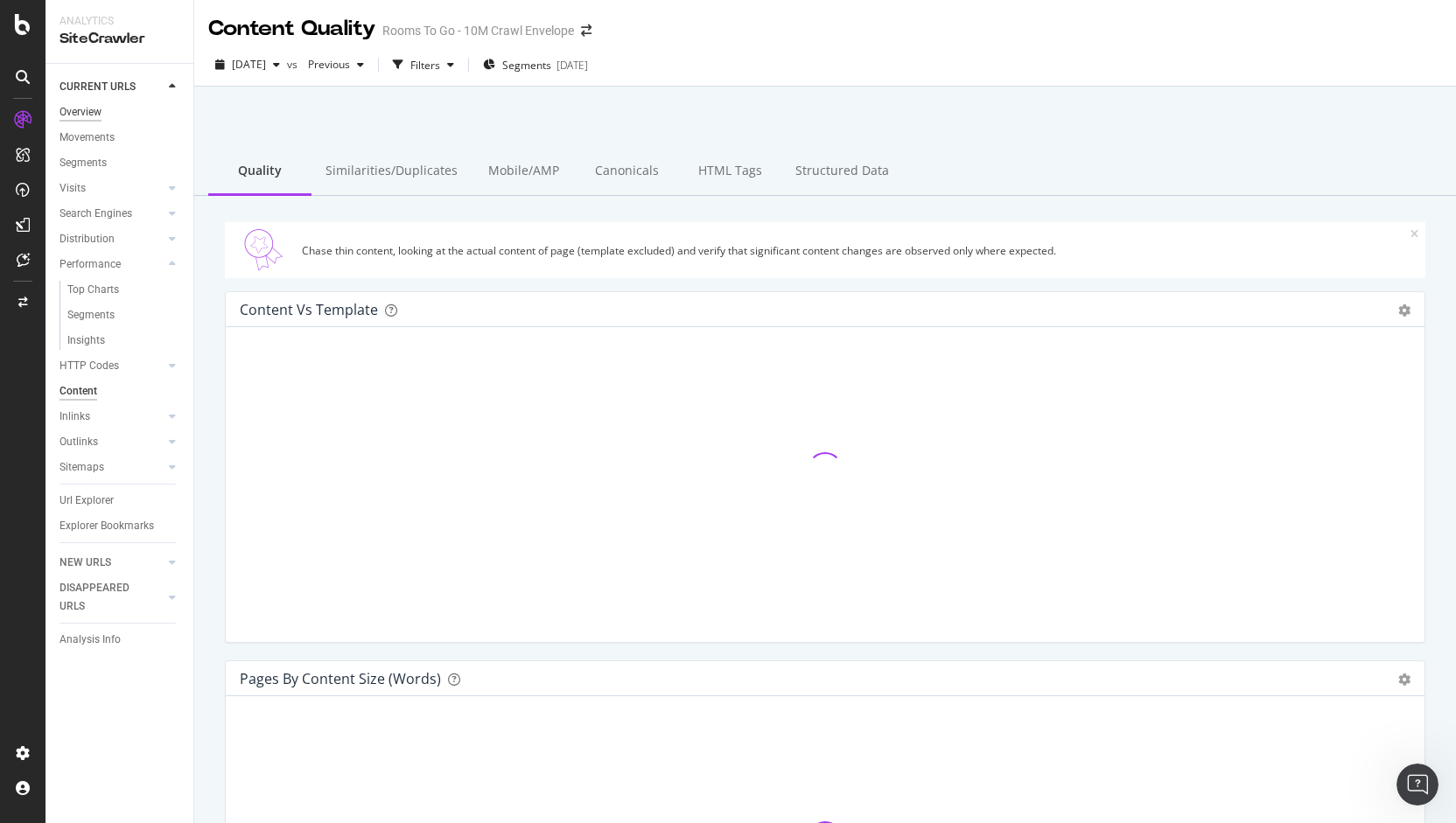
click at [82, 112] on div "Overview" at bounding box center [80, 113] width 42 height 19
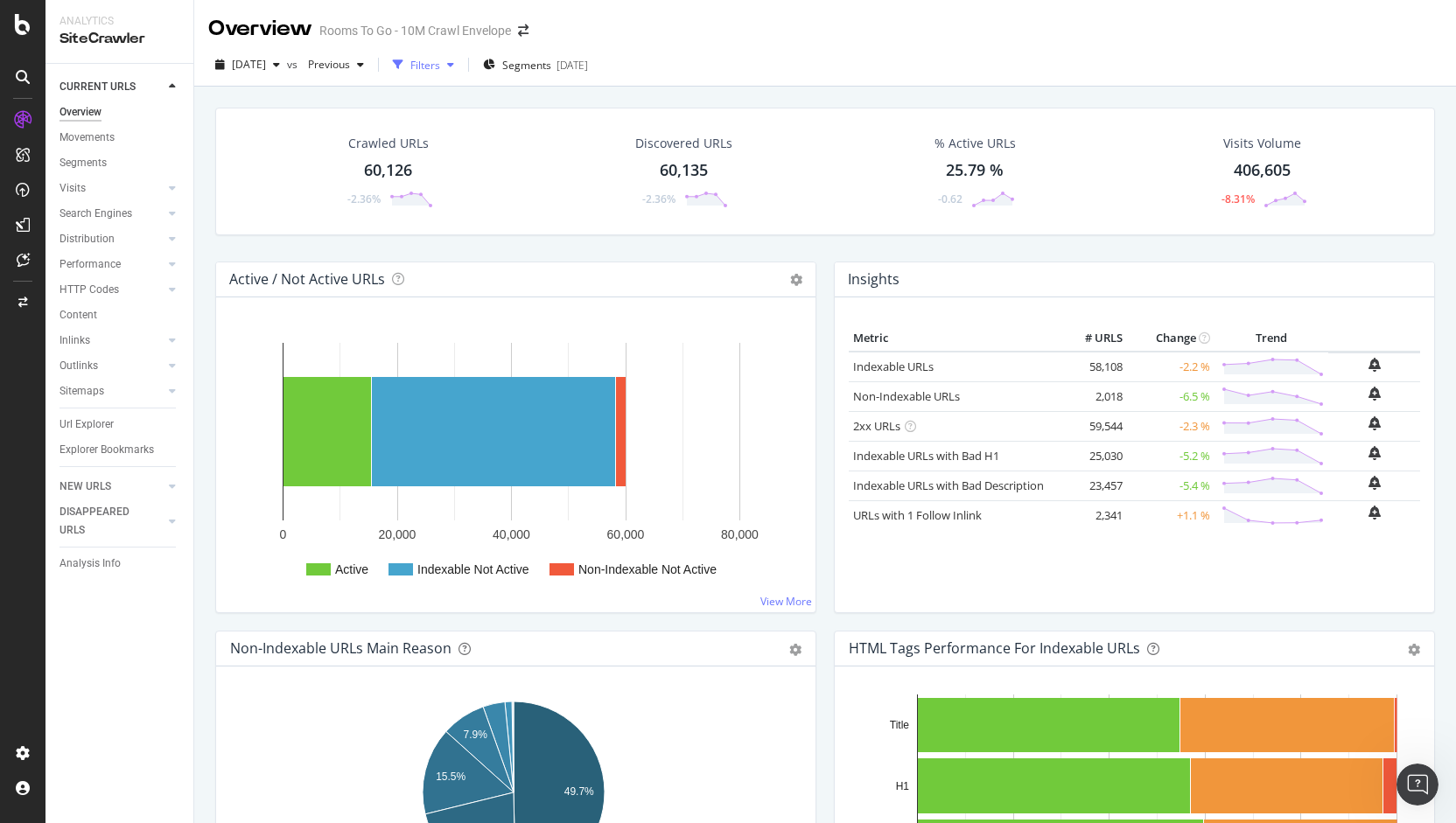
click at [440, 65] on div "Filters" at bounding box center [425, 65] width 30 height 15
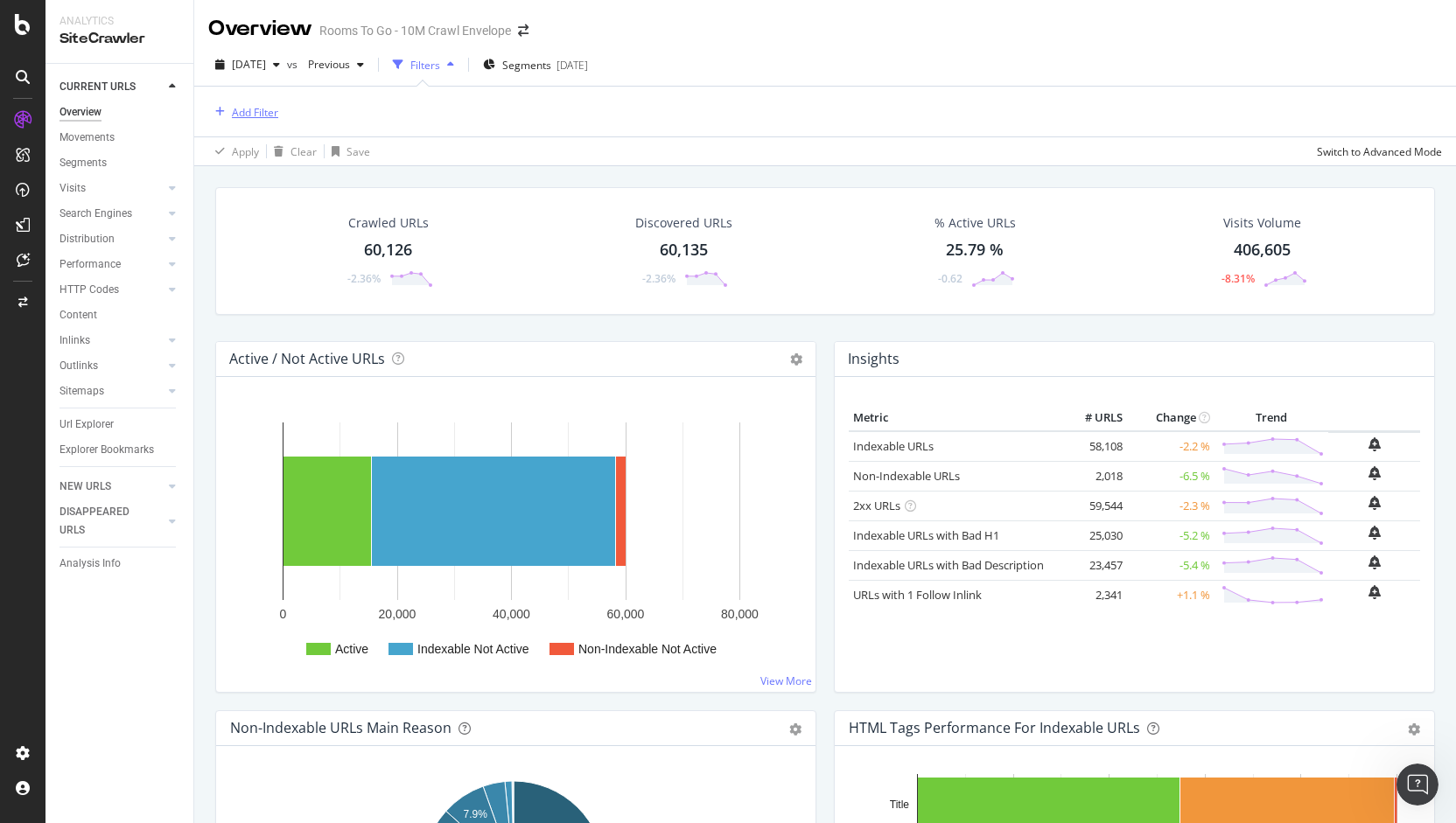
click at [252, 117] on div "Add Filter" at bounding box center [255, 113] width 47 height 15
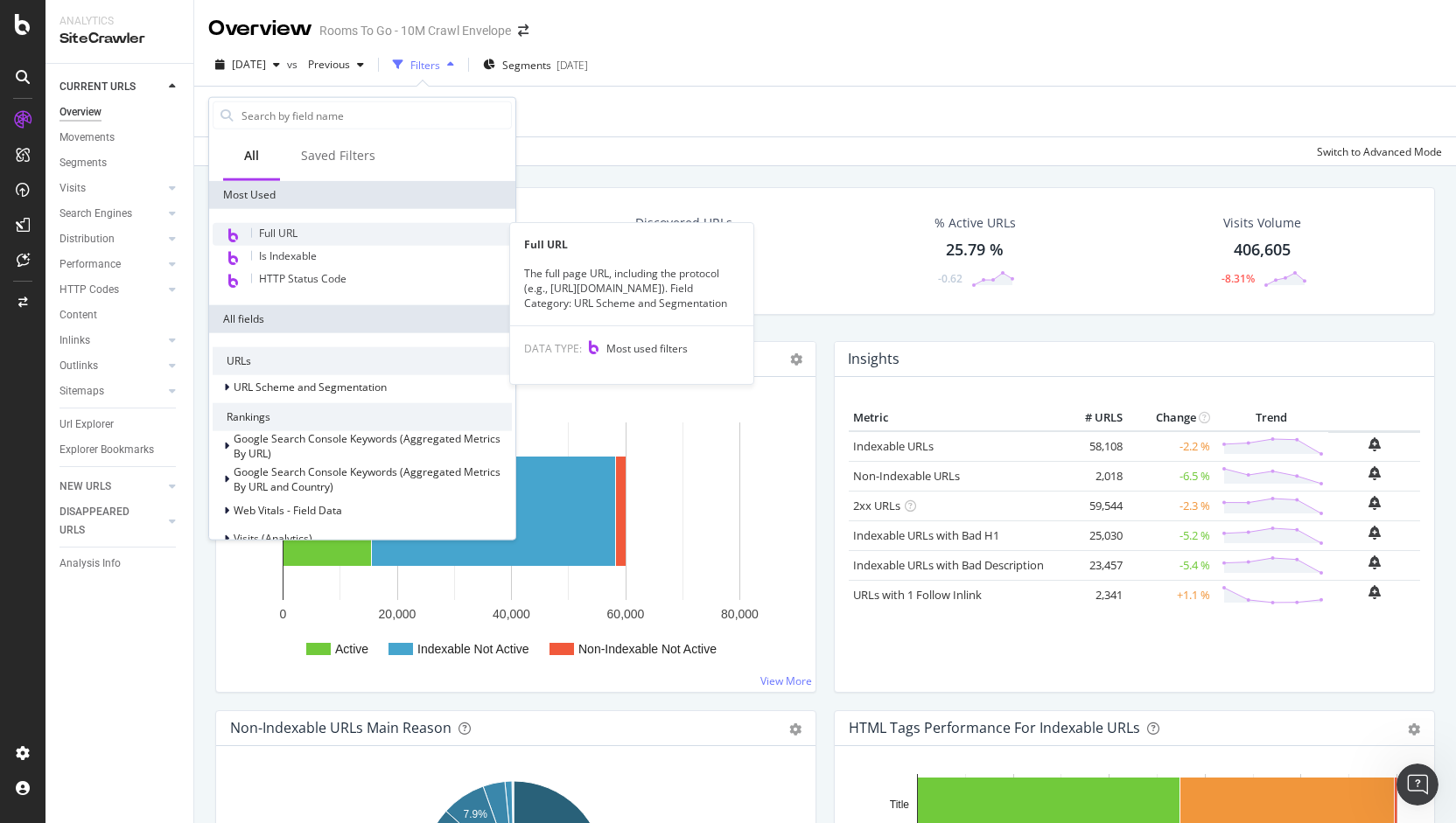
click at [294, 235] on span "Full URL" at bounding box center [278, 233] width 38 height 15
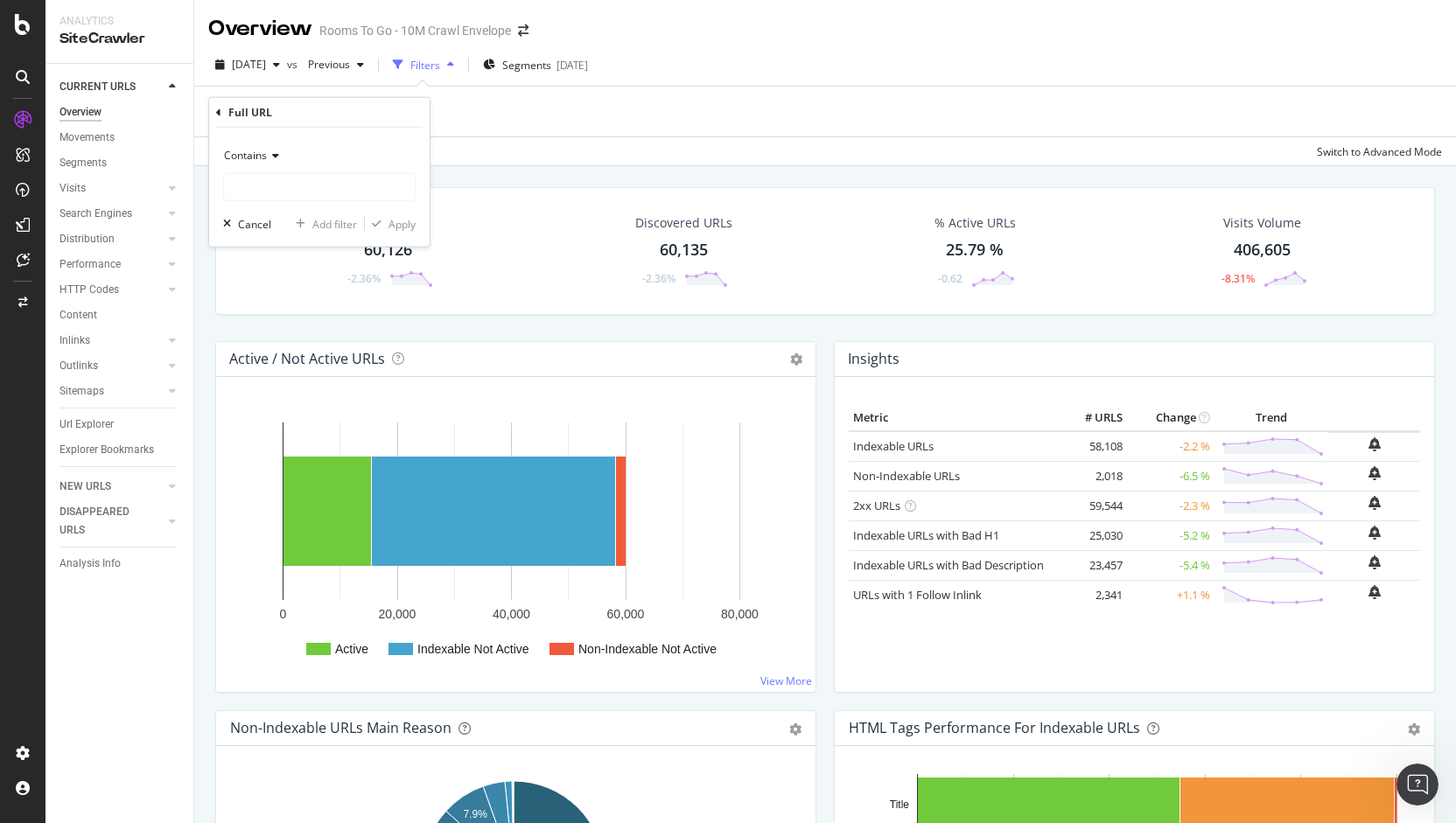
click at [355, 168] on div "Contains" at bounding box center [319, 155] width 193 height 28
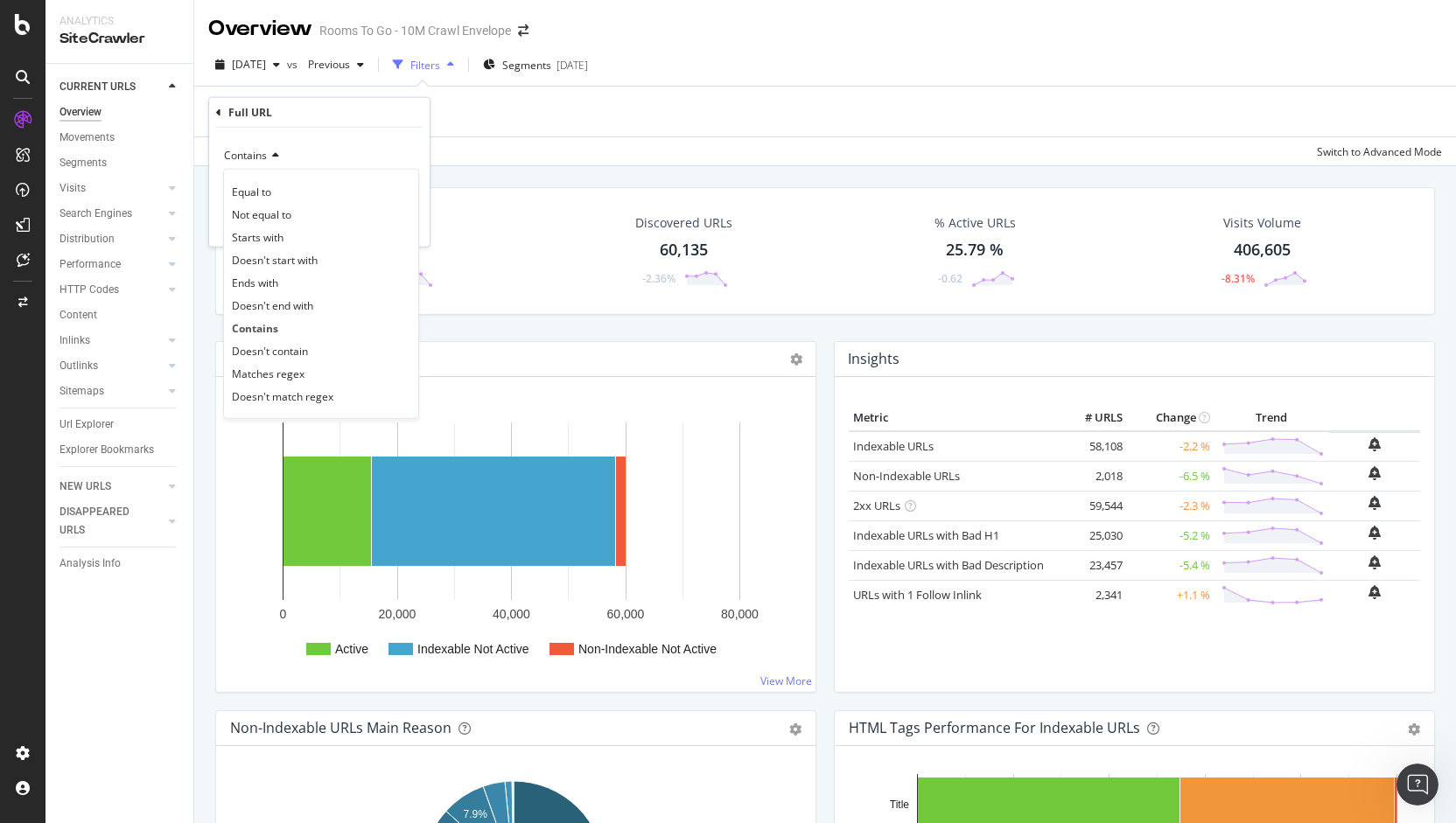
click at [315, 122] on div "Full URL" at bounding box center [320, 113] width 207 height 30
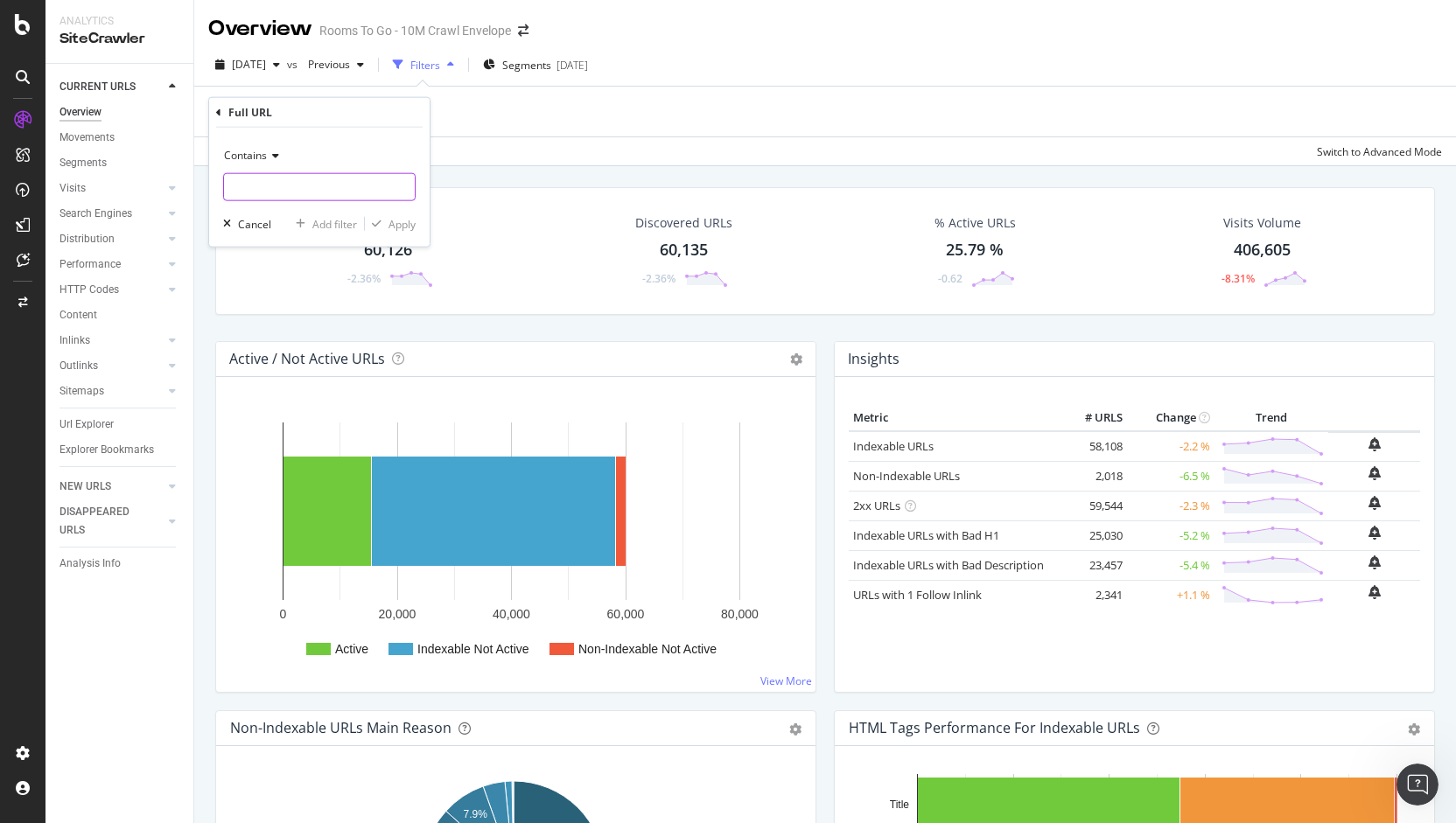
click at [278, 182] on input "text" at bounding box center [319, 187] width 191 height 28
paste input "[URL][DOMAIN_NAME]"
type input "[URL][DOMAIN_NAME]"
click at [375, 220] on icon "button" at bounding box center [376, 223] width 9 height 10
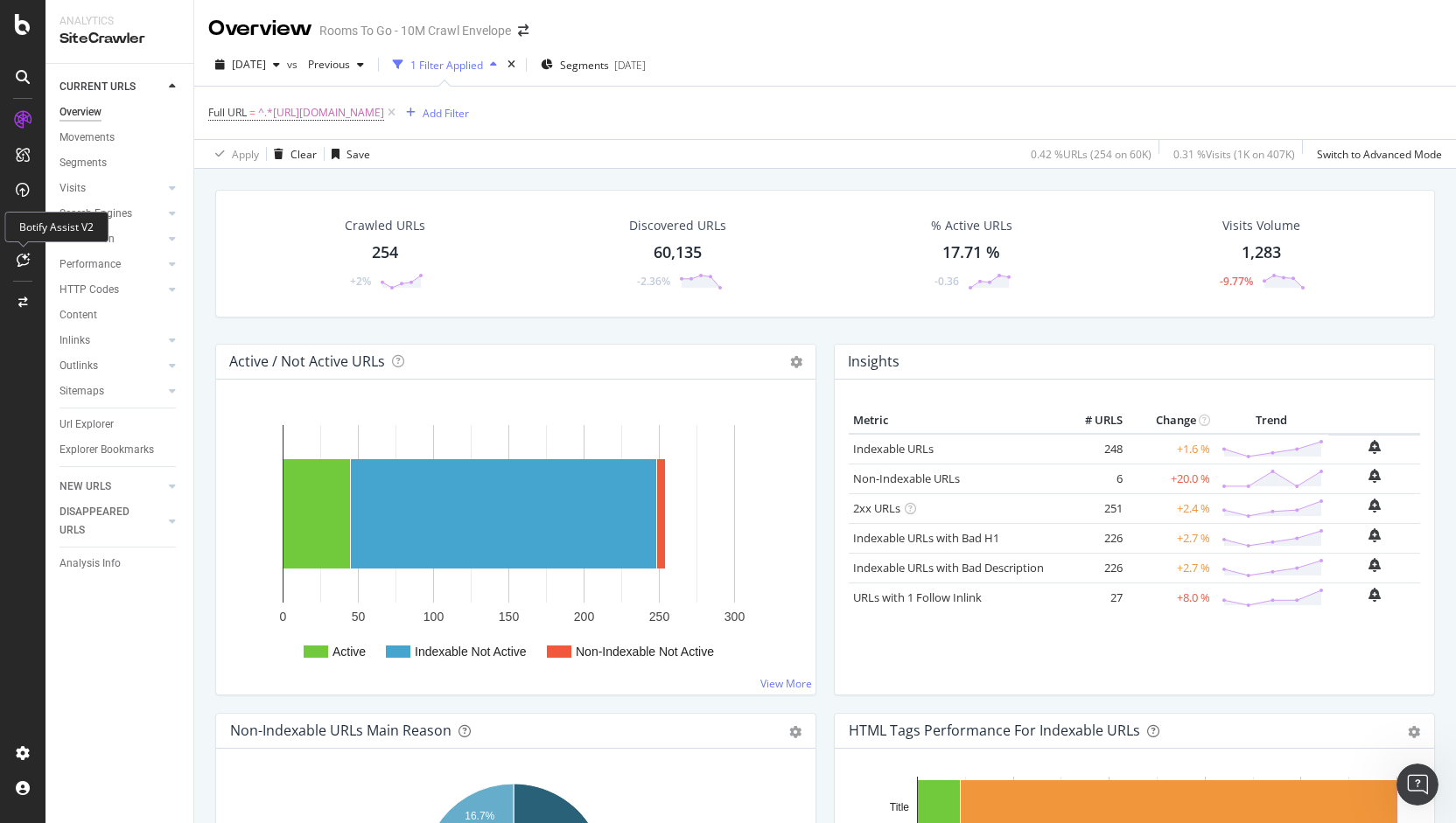
click at [22, 261] on icon at bounding box center [23, 259] width 13 height 14
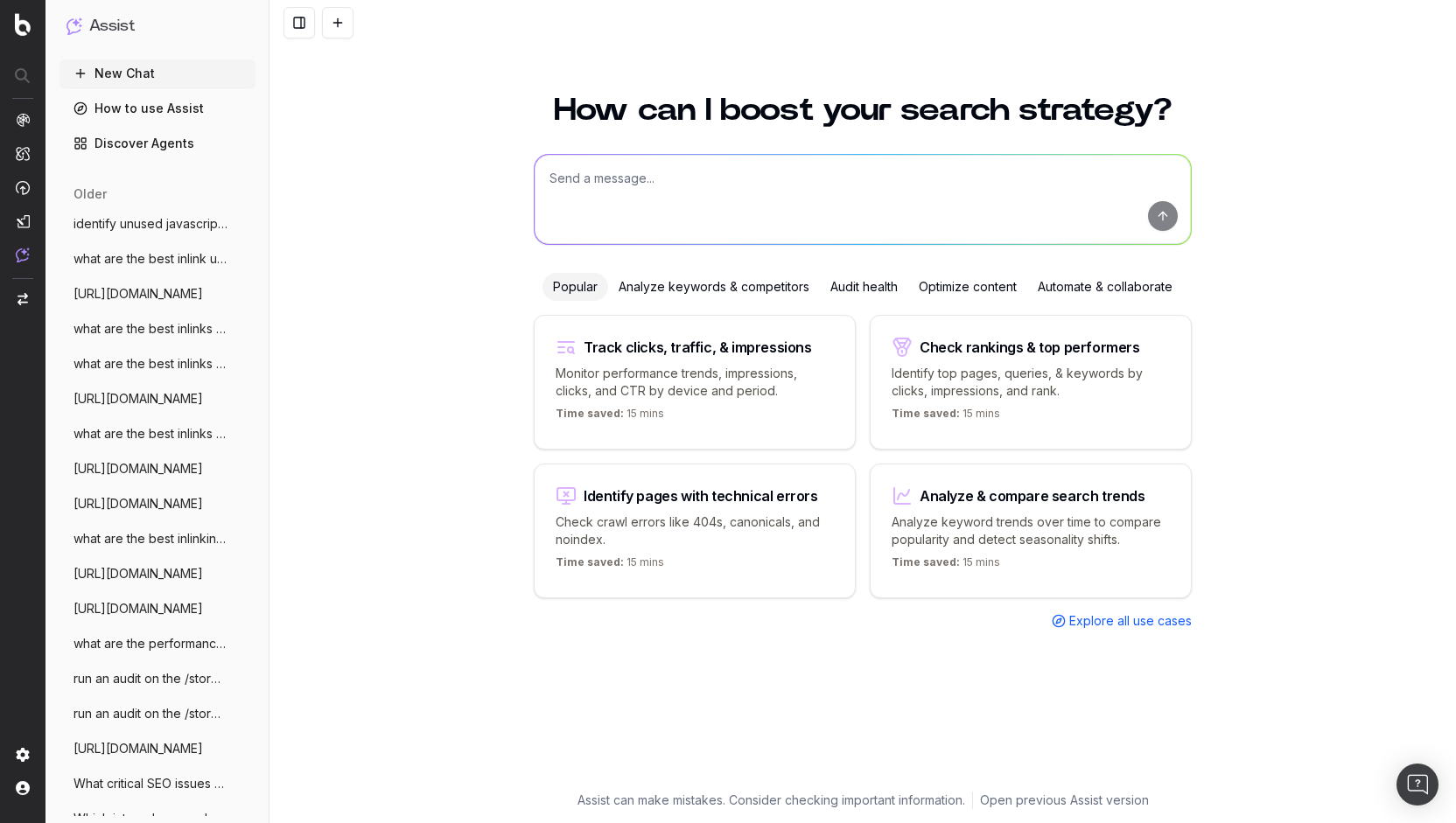
click at [757, 286] on div "Analyze keywords & competitors" at bounding box center [714, 287] width 211 height 28
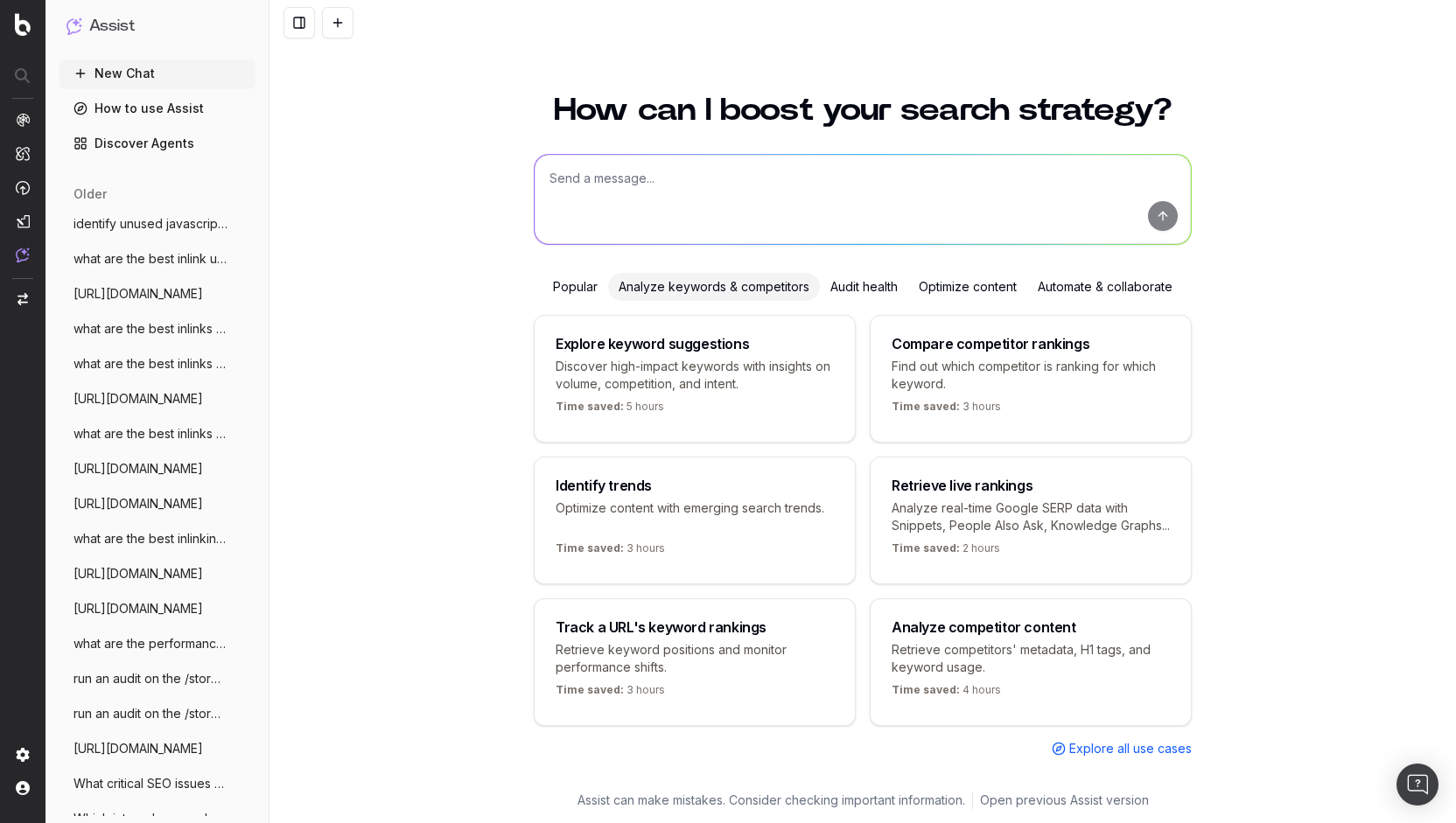
scroll to position [20, 0]
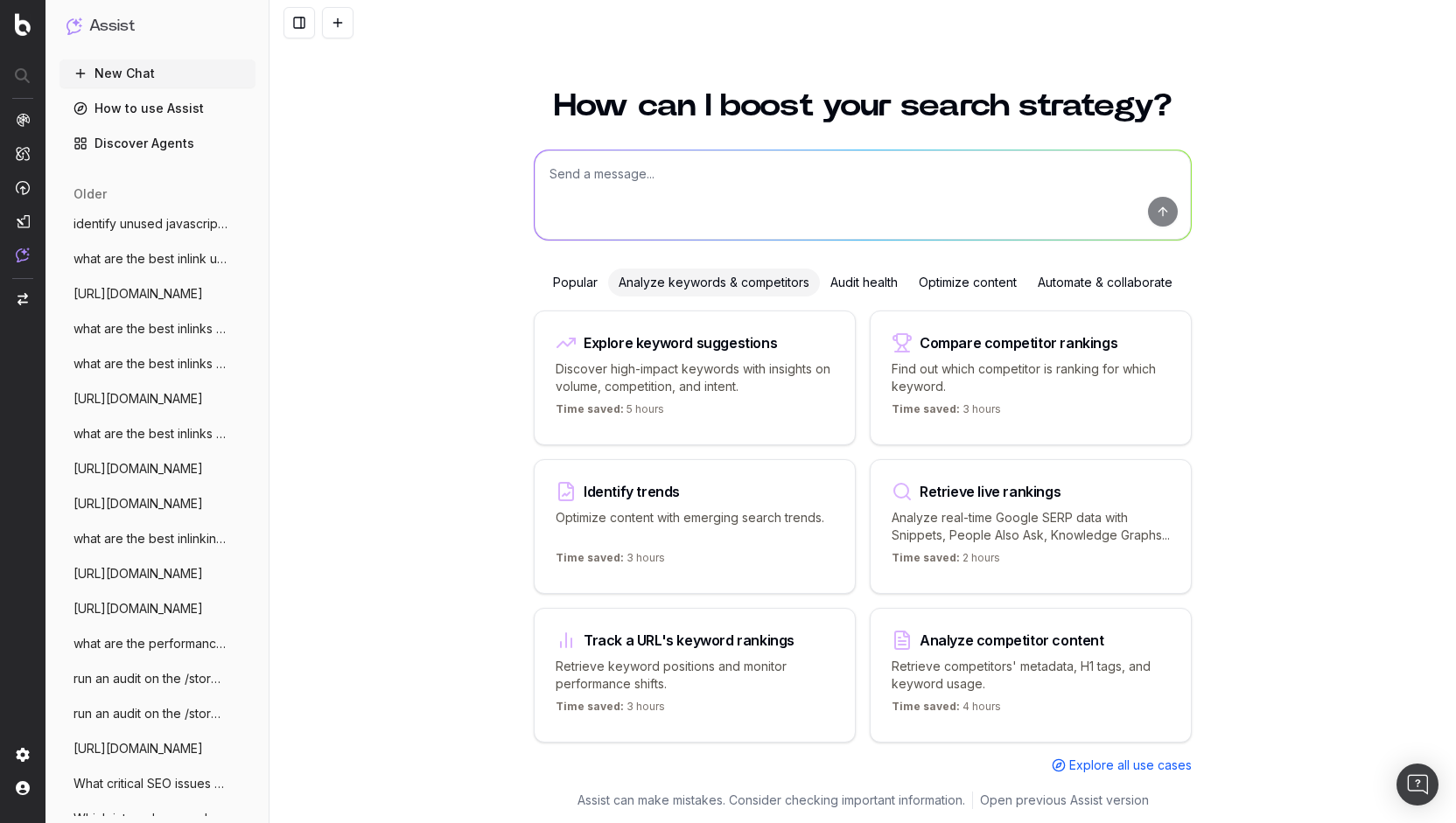
click at [841, 270] on div "Audit health" at bounding box center [864, 282] width 88 height 28
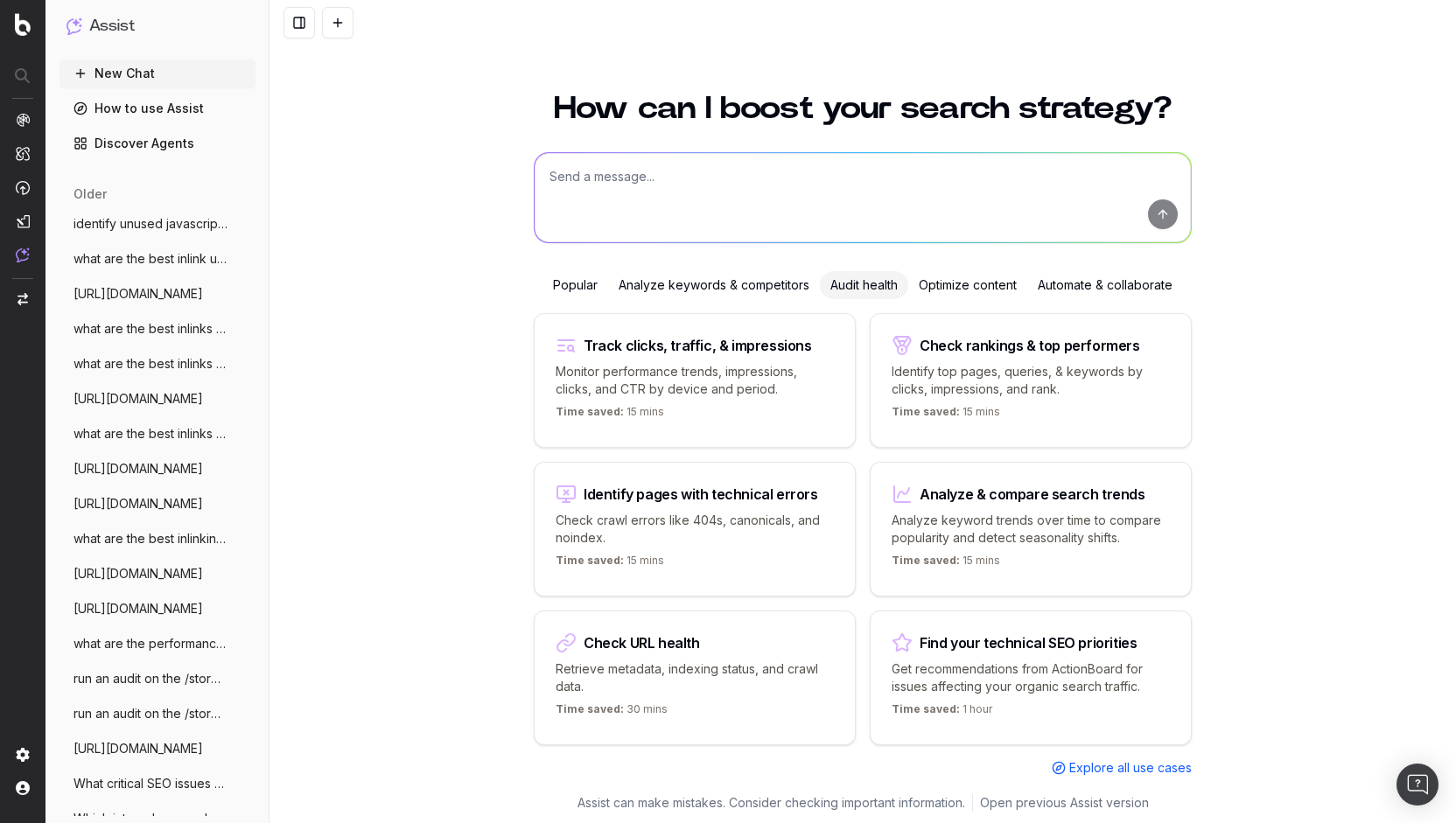
click at [700, 300] on div "Popular Analyze keywords & competitors Audit health Optimize content Automate &…" at bounding box center [863, 523] width 658 height 506
click at [696, 294] on div "Analyze keywords & competitors" at bounding box center [714, 285] width 211 height 28
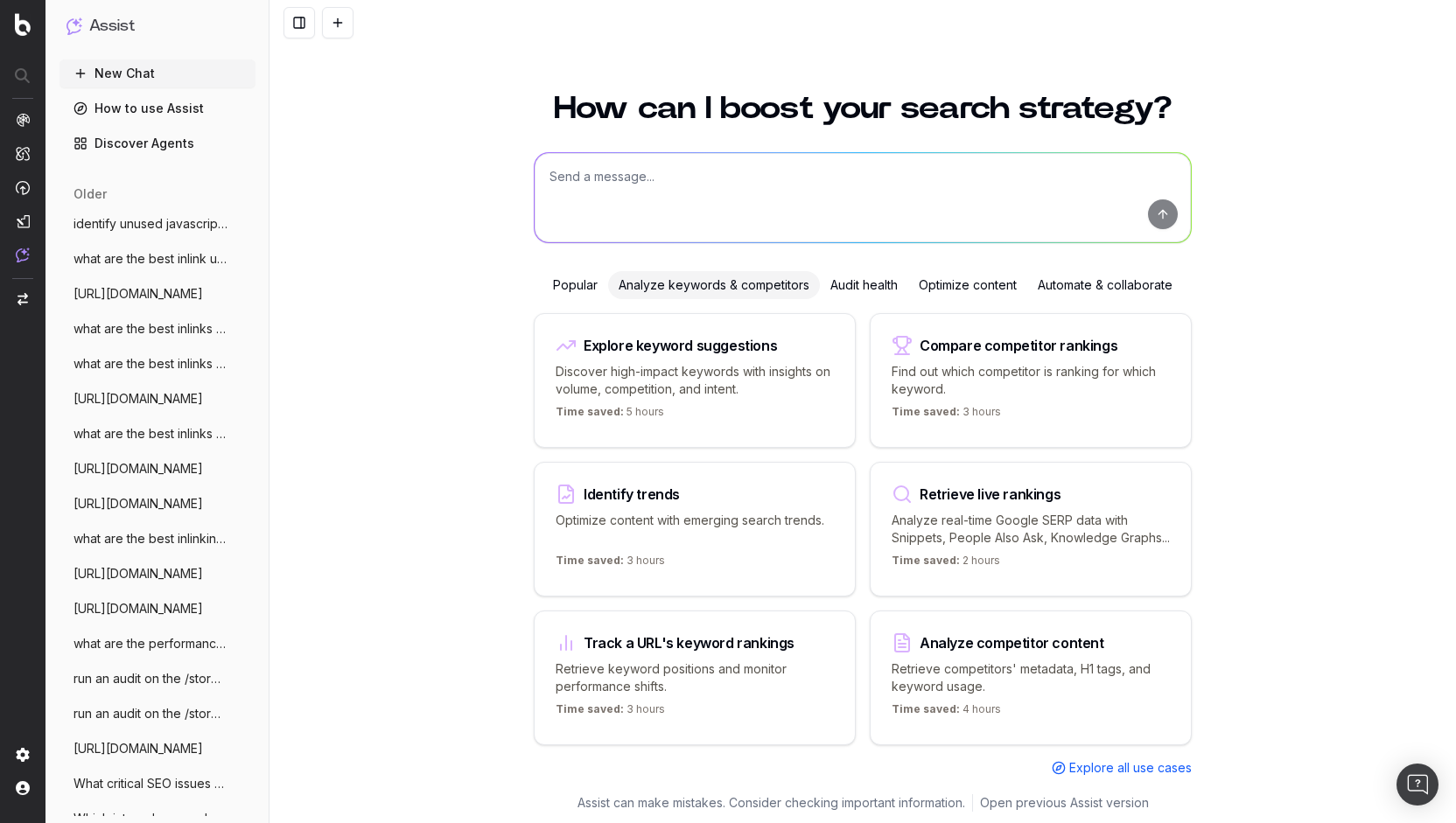
click at [558, 274] on div "Popular" at bounding box center [575, 285] width 65 height 28
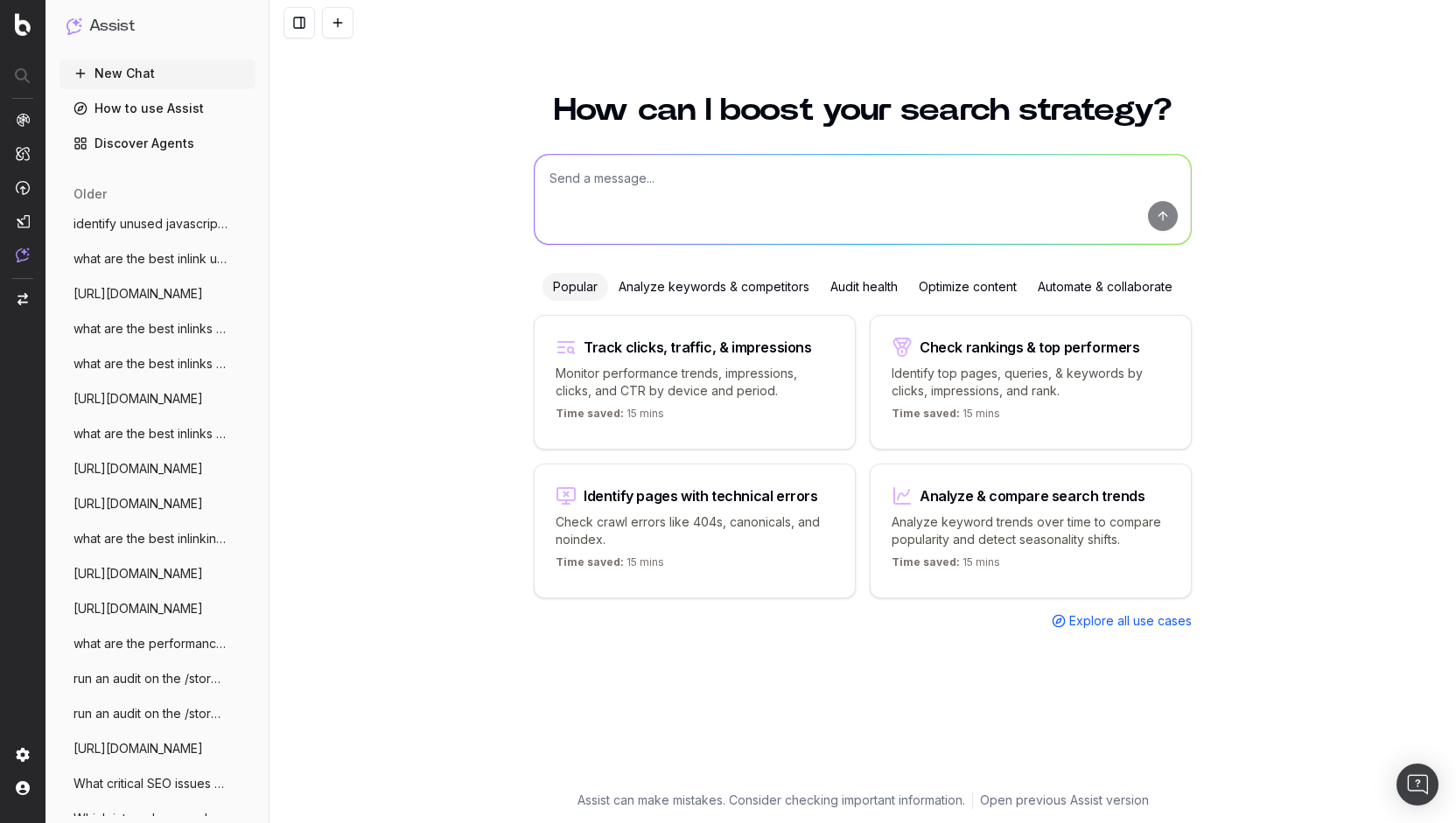
click at [681, 289] on div "Analyze keywords & competitors" at bounding box center [714, 287] width 211 height 28
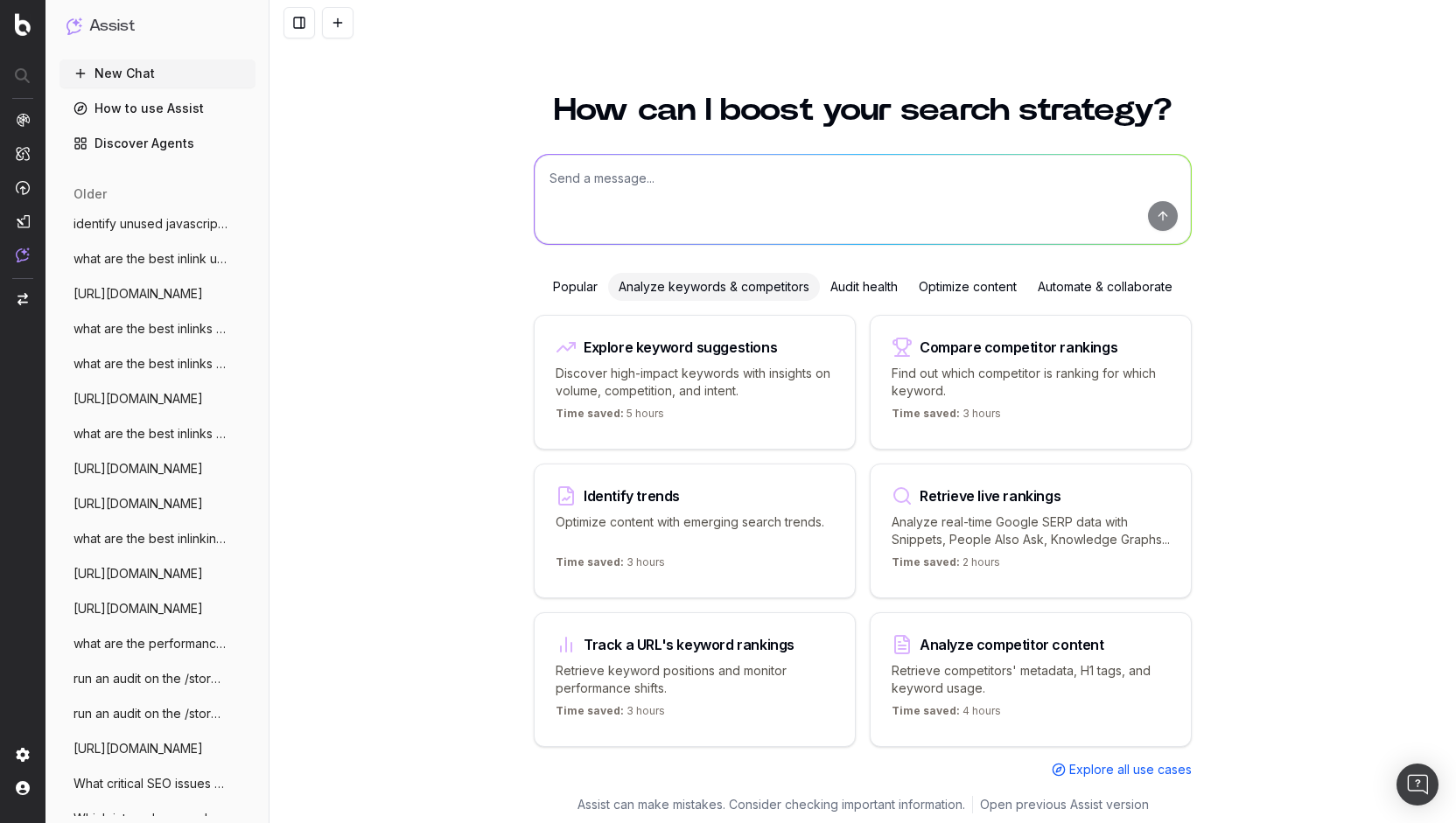
scroll to position [20, 0]
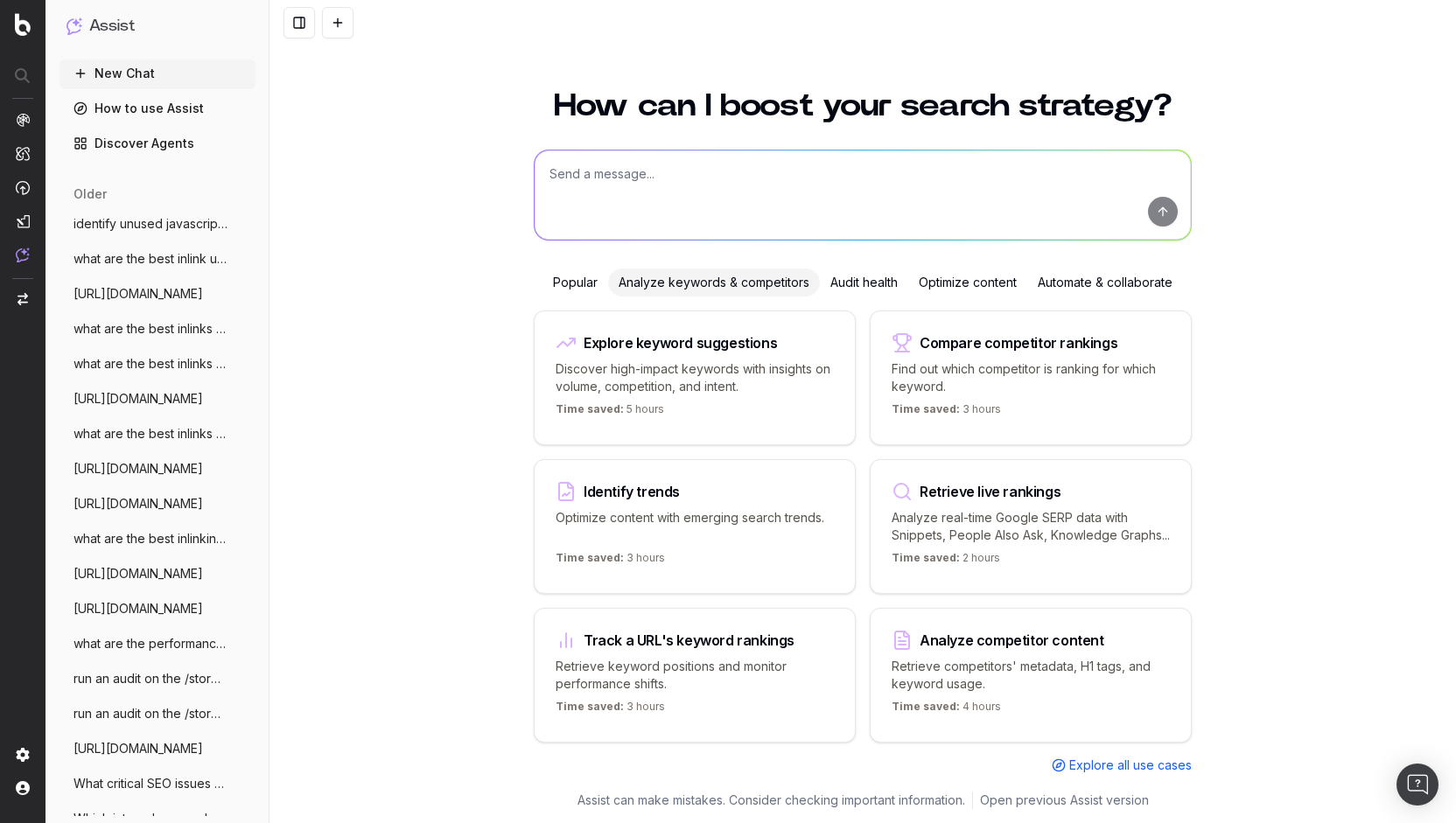
click at [821, 680] on p "Retrieve keyword positions and monitor performance shifts." at bounding box center [694, 675] width 279 height 35
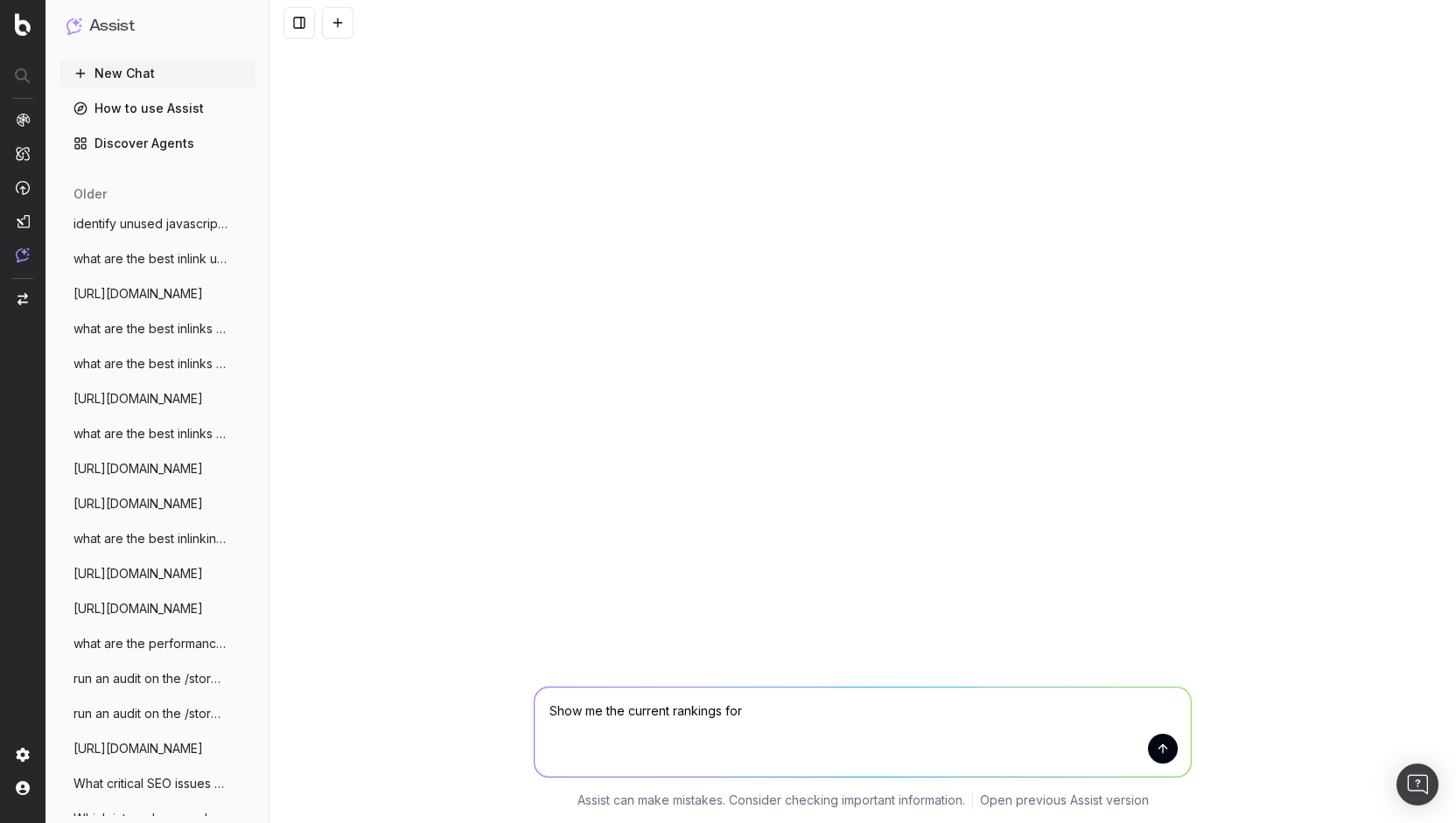
scroll to position [0, 0]
paste textarea "[URL][DOMAIN_NAME]"
type textarea "Show me the current rankings for [URL][DOMAIN_NAME]"
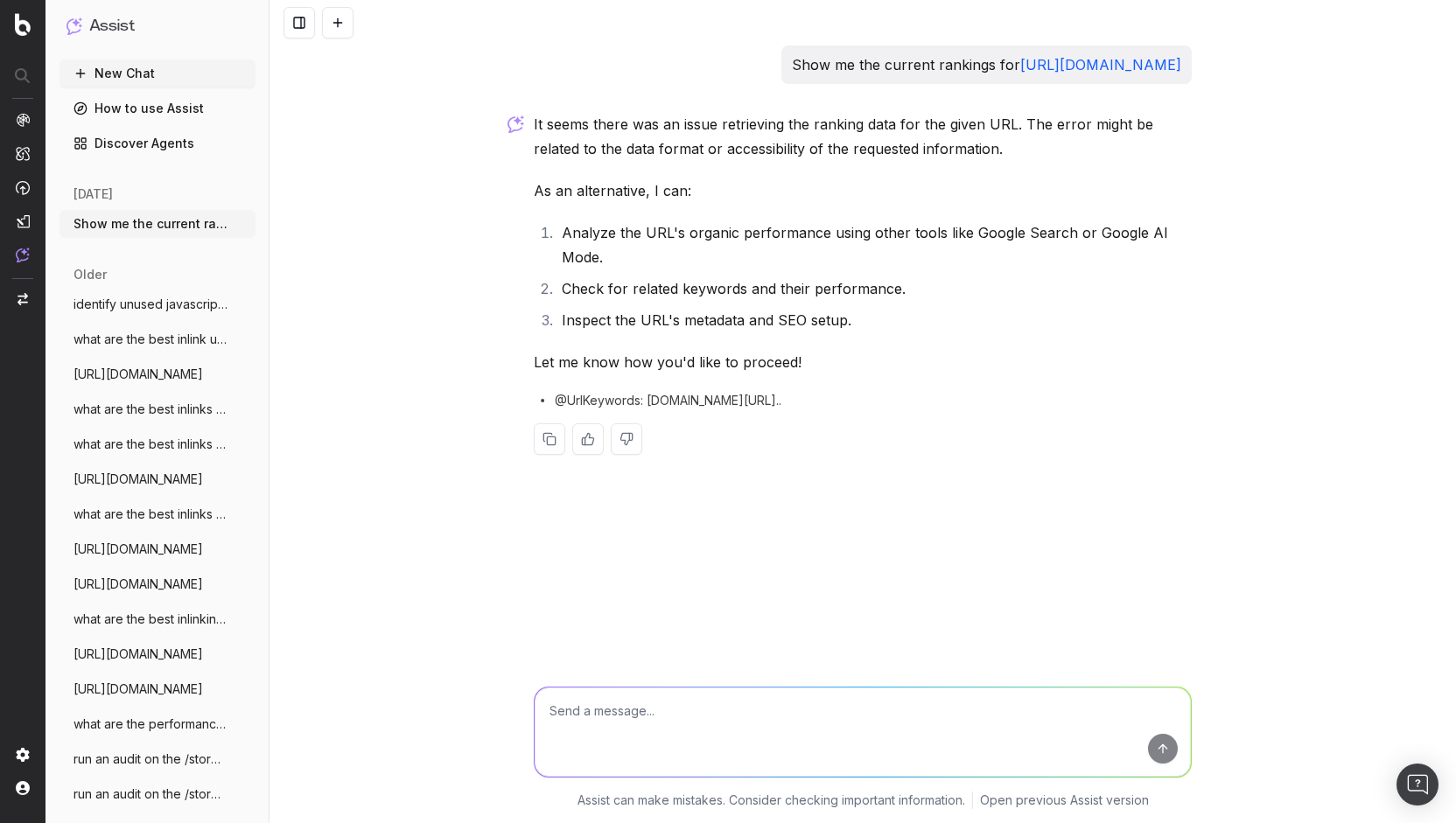
click at [170, 142] on link "Discover Agents" at bounding box center [157, 143] width 196 height 28
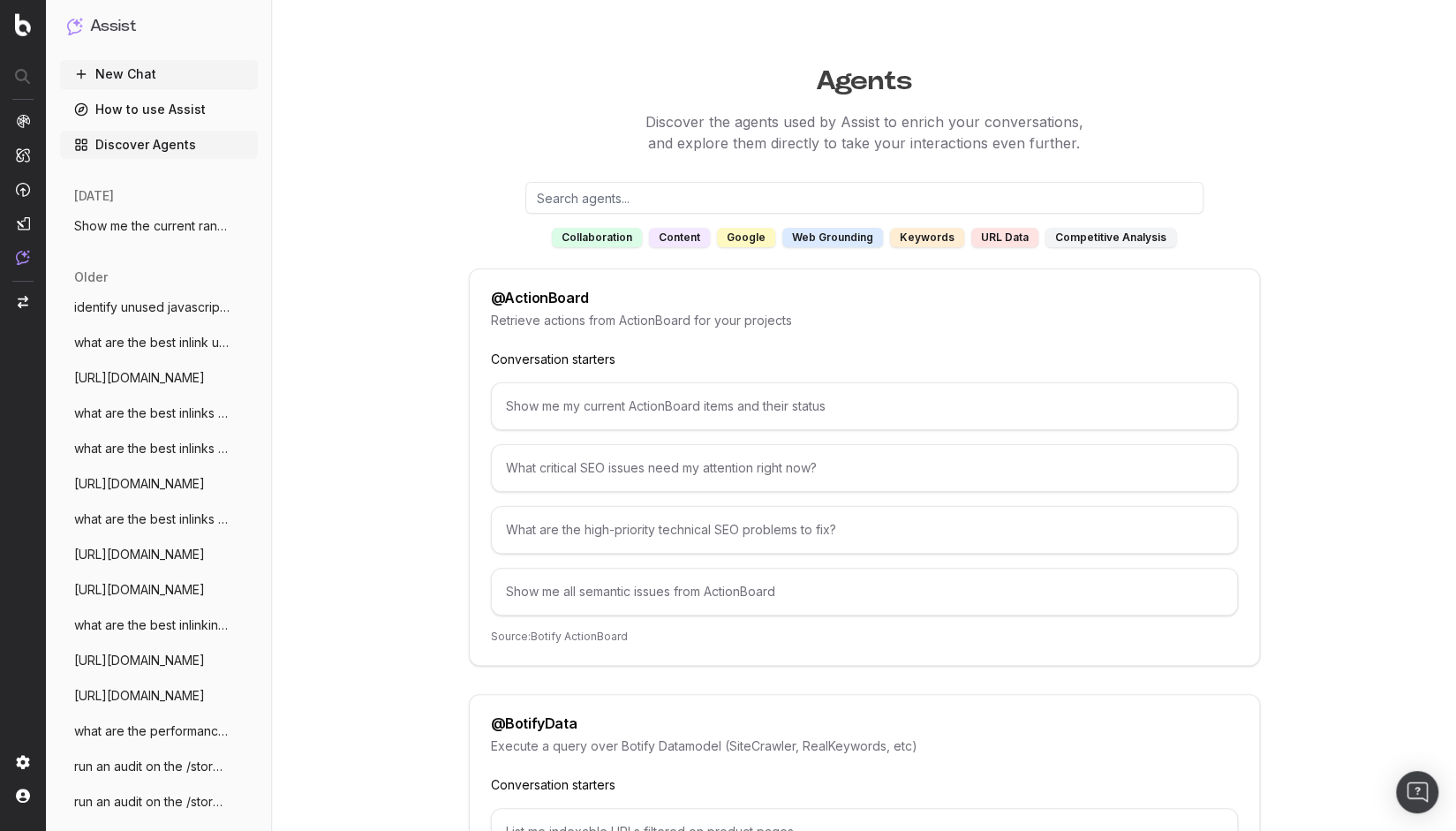
click at [1077, 240] on div "competitive analysis" at bounding box center [1110, 237] width 131 height 20
